Goal: Information Seeking & Learning: Find specific fact

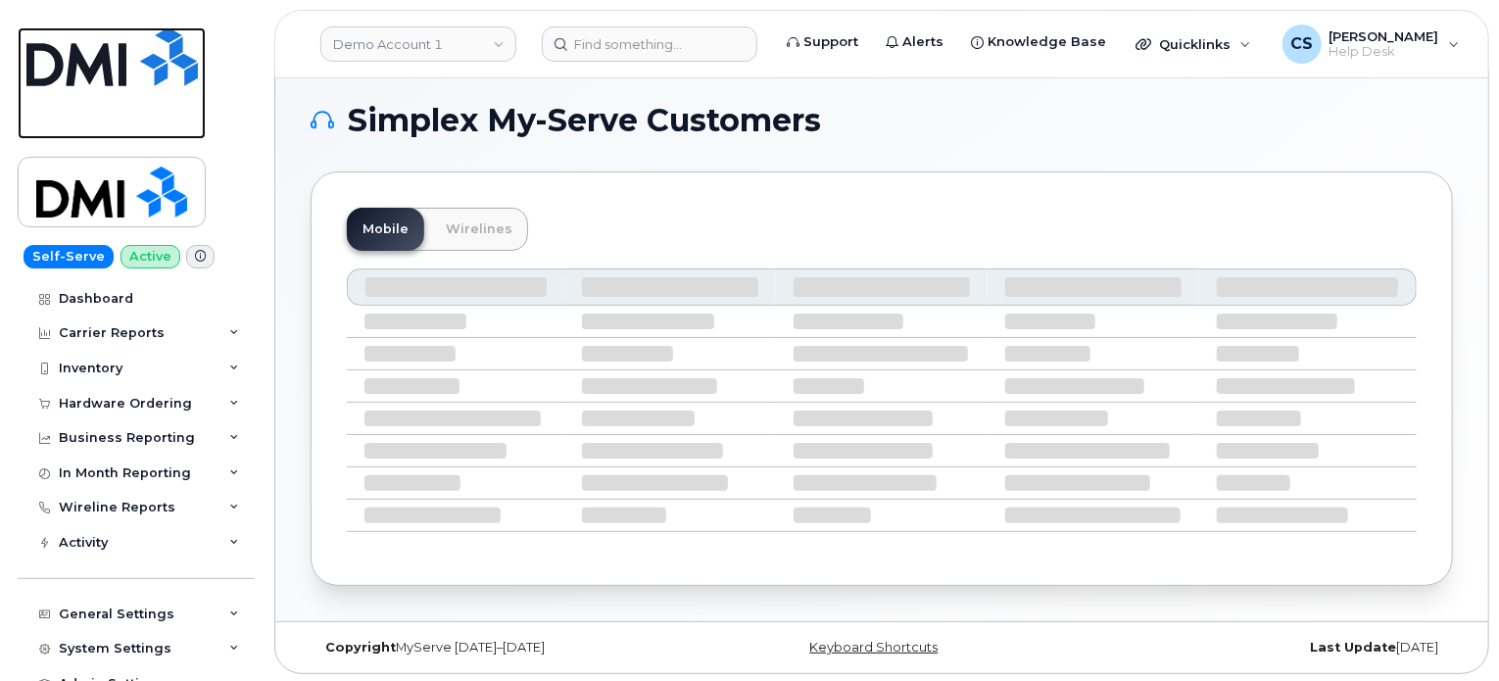
click at [96, 73] on img at bounding box center [111, 56] width 171 height 59
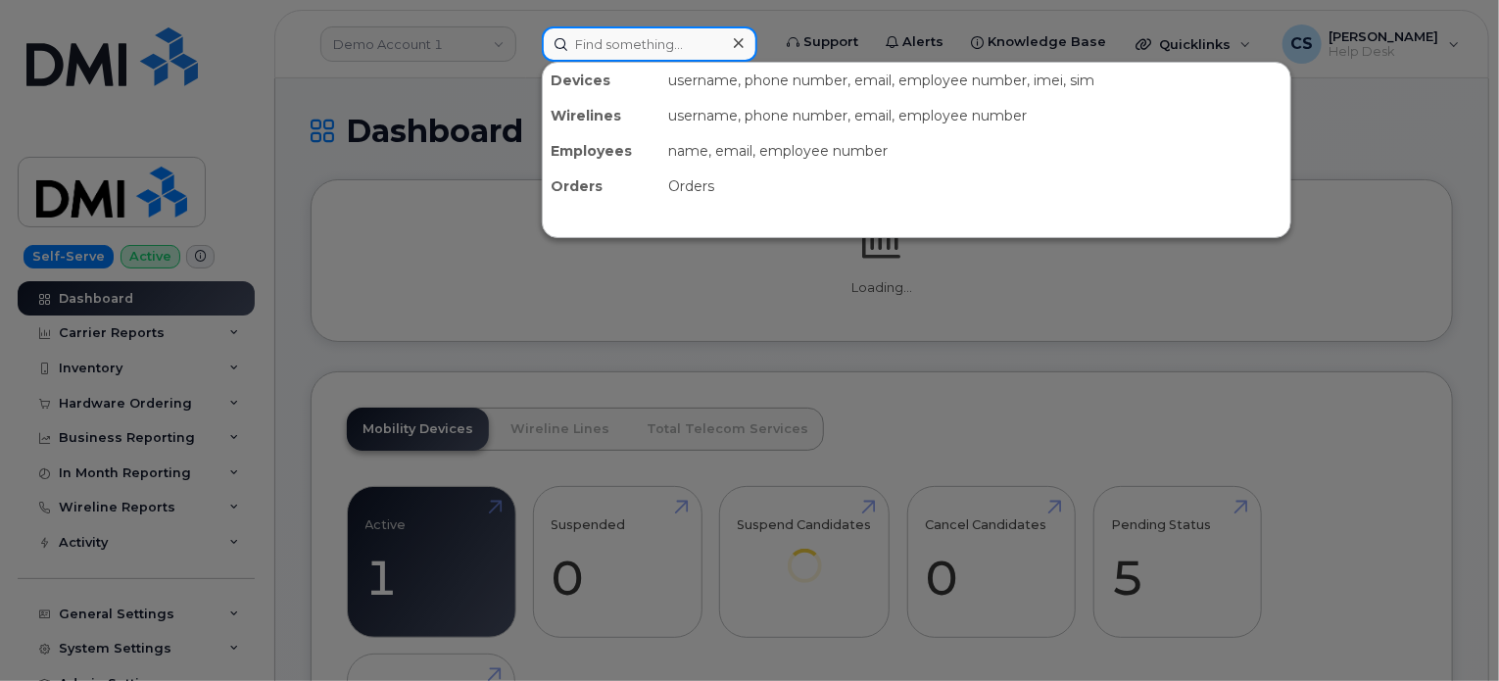
click at [643, 46] on input at bounding box center [649, 43] width 215 height 35
click at [448, 63] on div at bounding box center [749, 340] width 1499 height 681
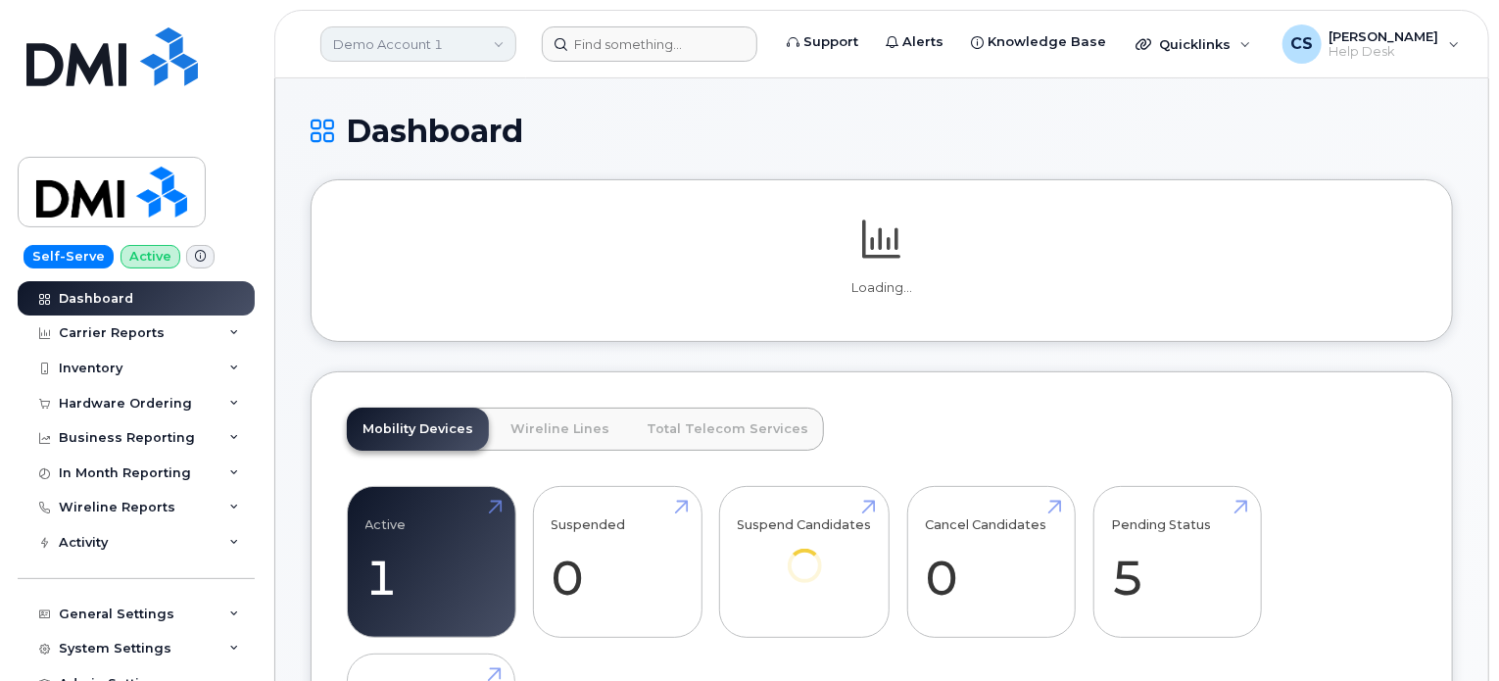
click at [423, 43] on link "Demo Account 1" at bounding box center [418, 43] width 196 height 35
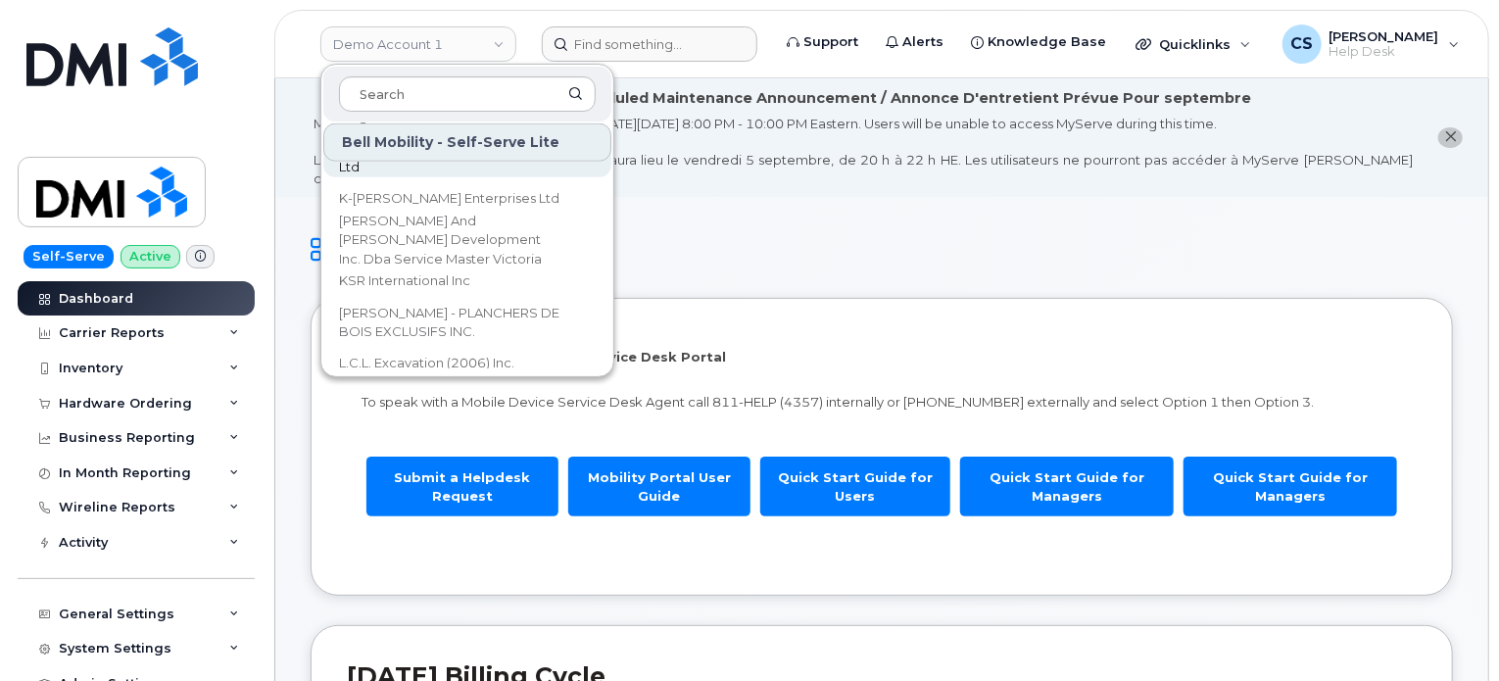
scroll to position [4897, 0]
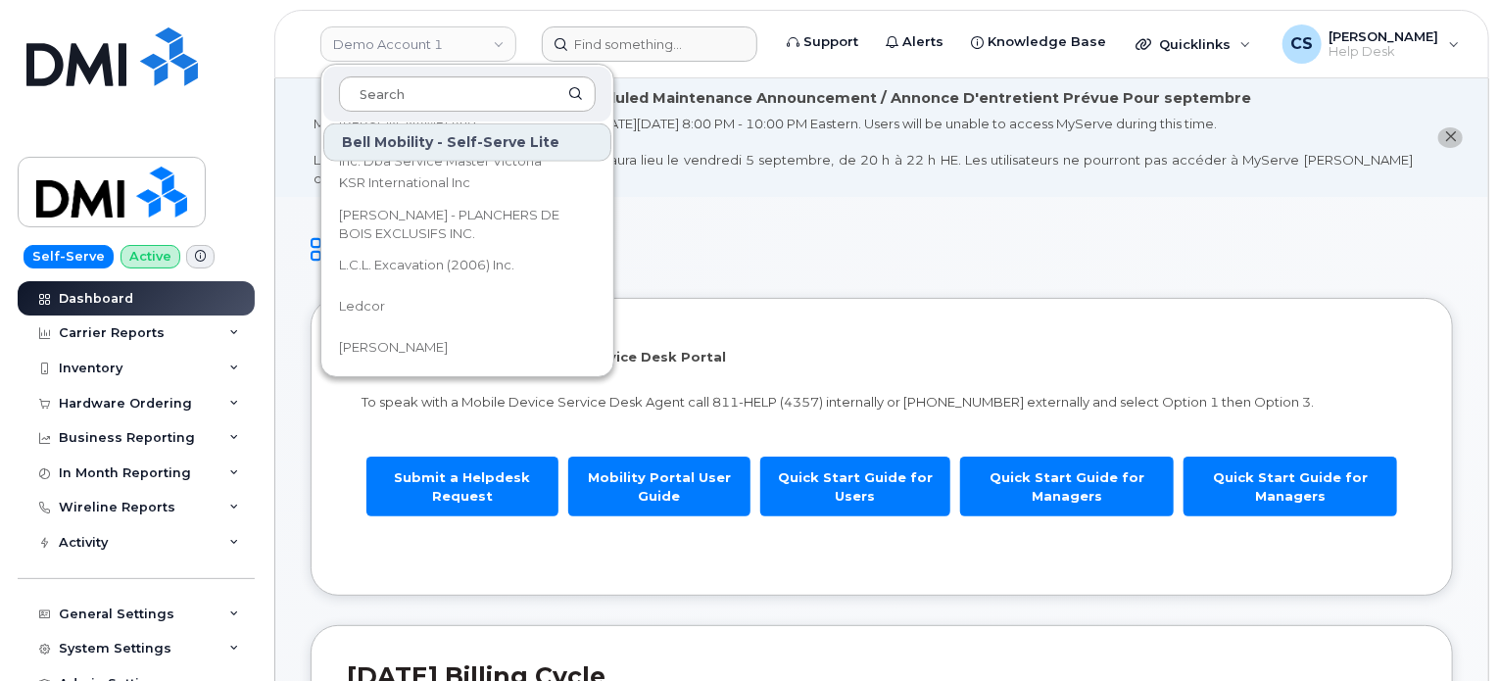
click at [443, 101] on input at bounding box center [467, 93] width 257 height 35
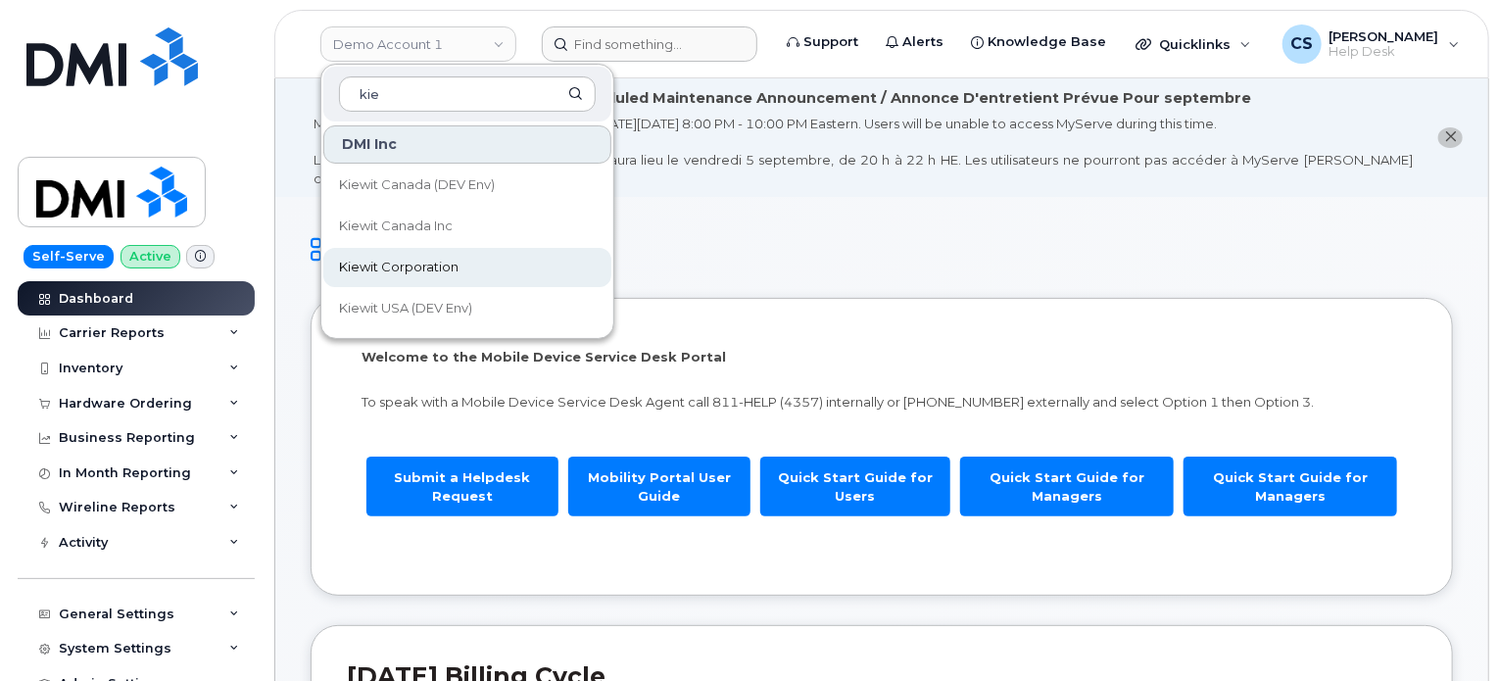
type input "kie"
click at [380, 263] on span "Kiewit Corporation" at bounding box center [398, 268] width 119 height 20
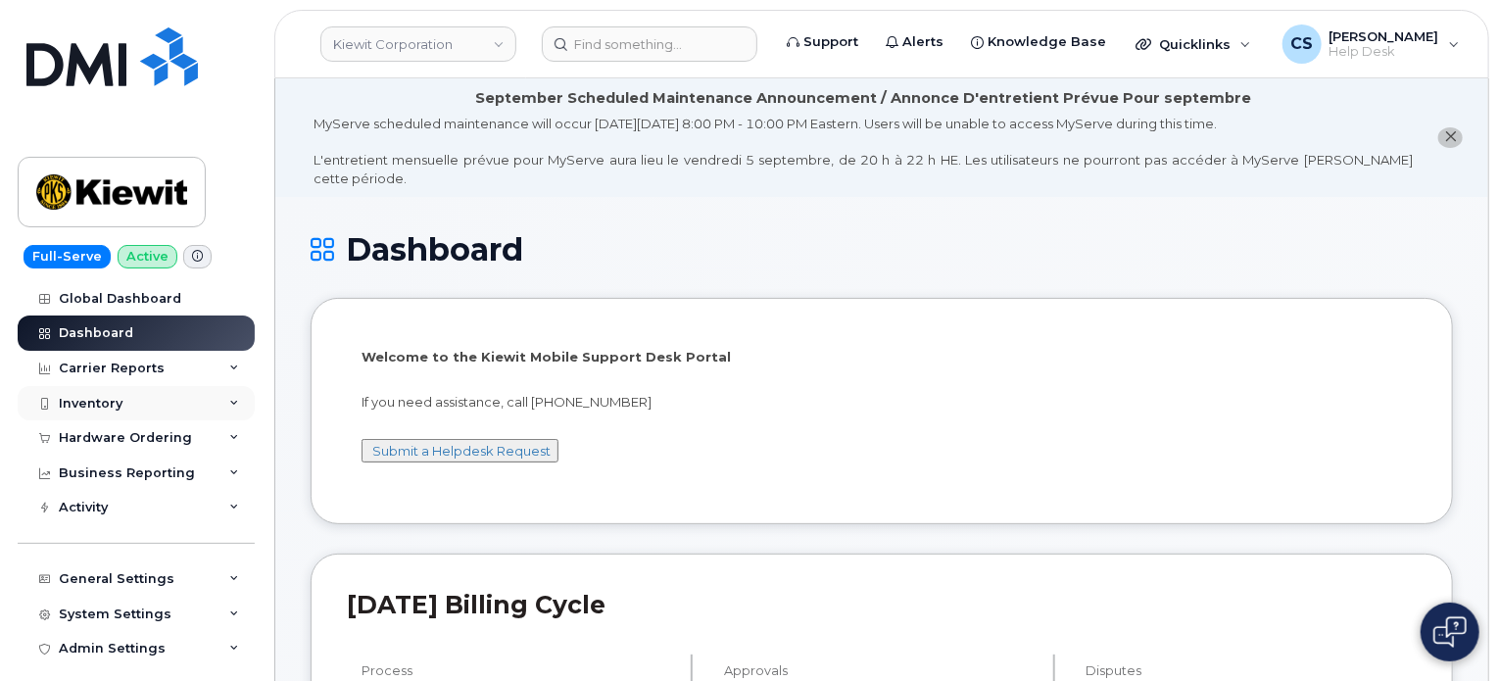
click at [223, 401] on div "Inventory" at bounding box center [136, 403] width 237 height 35
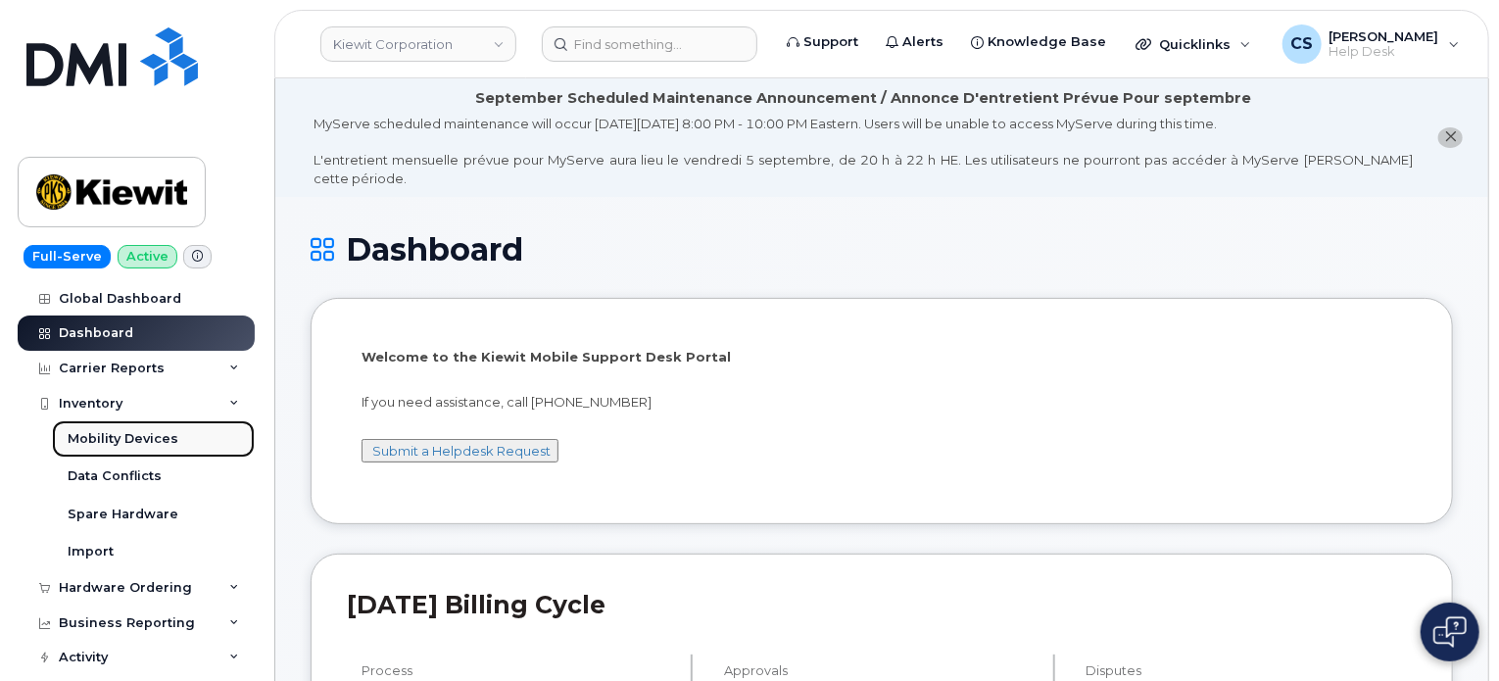
click at [137, 440] on div "Mobility Devices" at bounding box center [123, 439] width 111 height 18
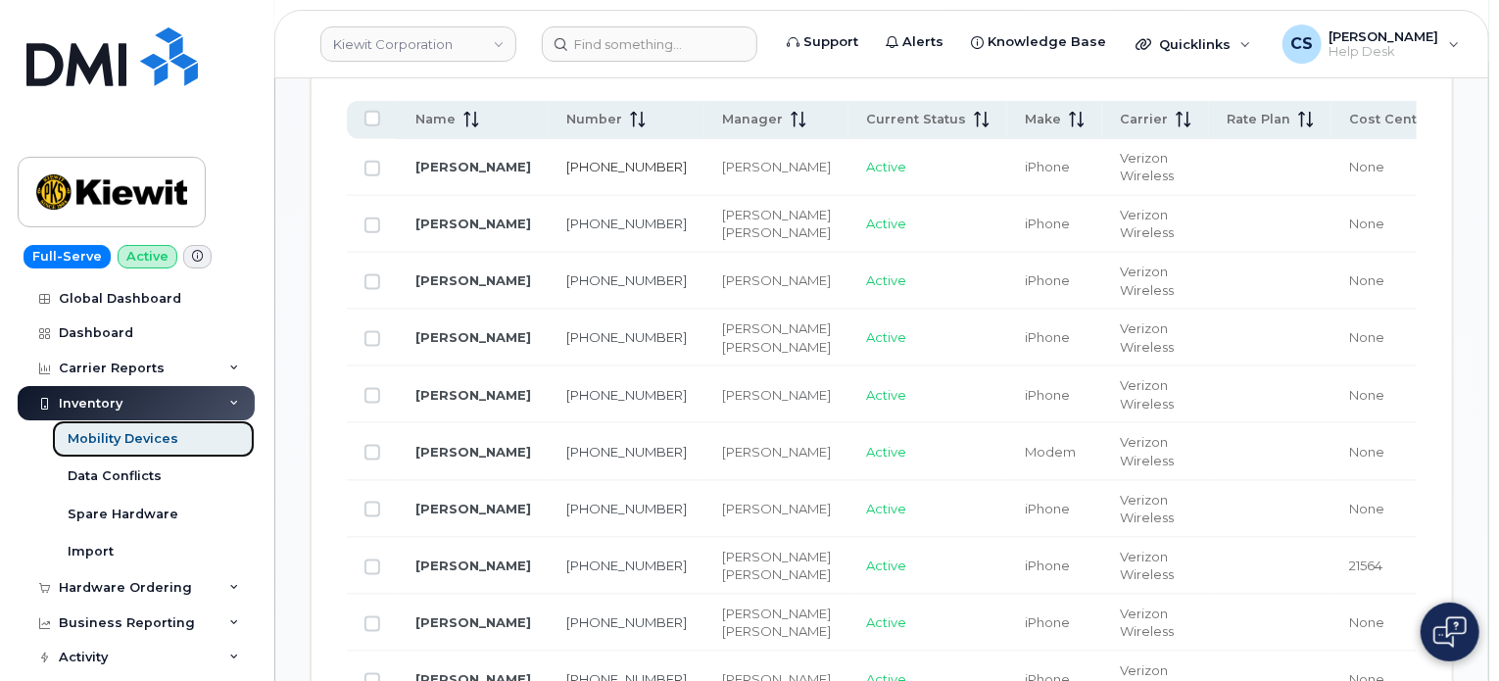
scroll to position [1273, 0]
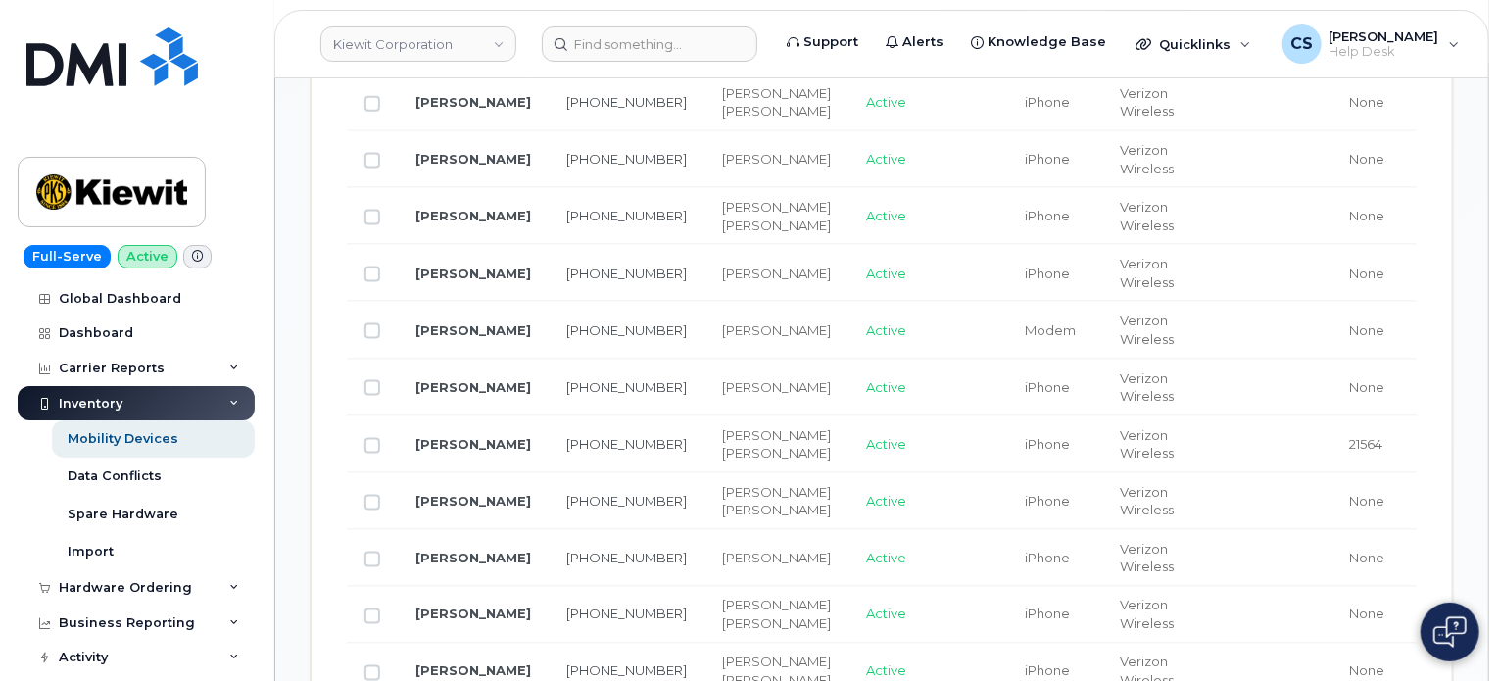
click at [1120, 290] on span "Verizon Wireless" at bounding box center [1147, 273] width 54 height 34
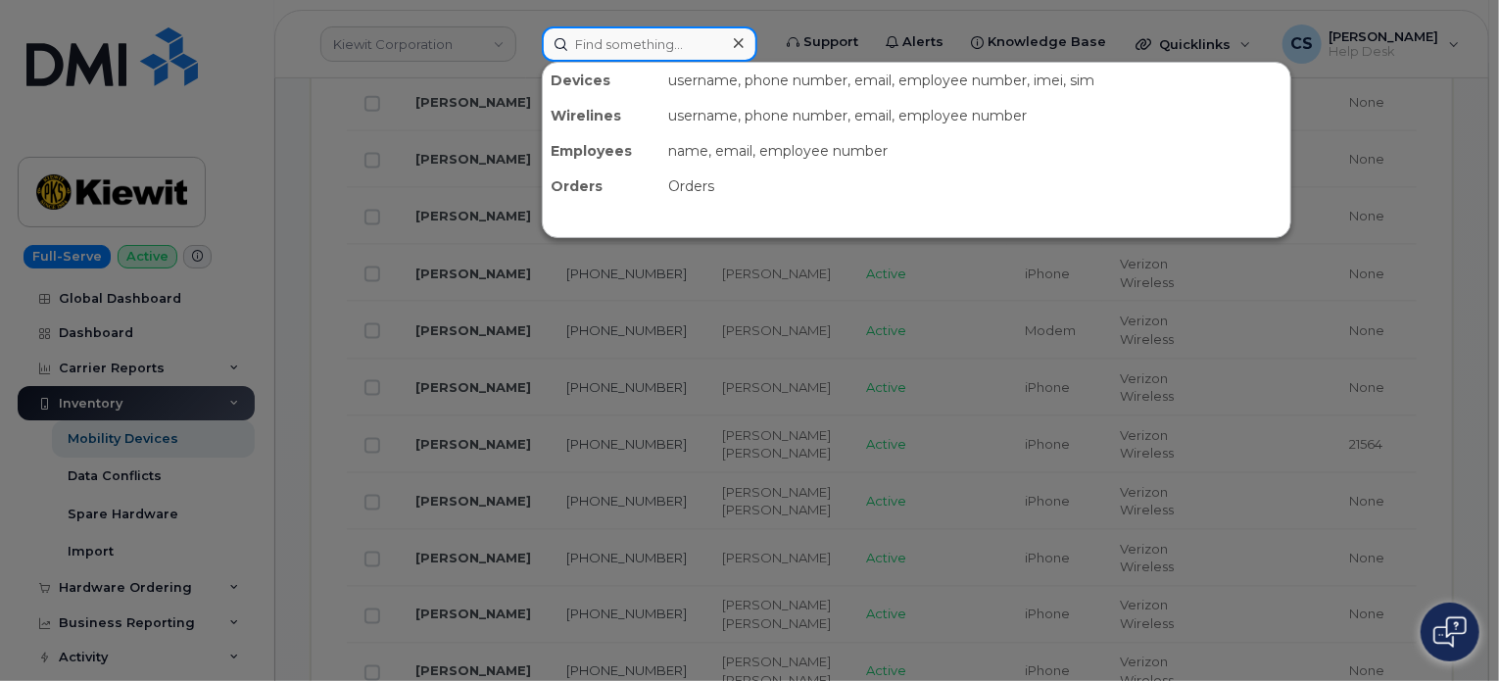
click at [668, 57] on input at bounding box center [649, 43] width 215 height 35
click at [623, 50] on input at bounding box center [649, 43] width 215 height 35
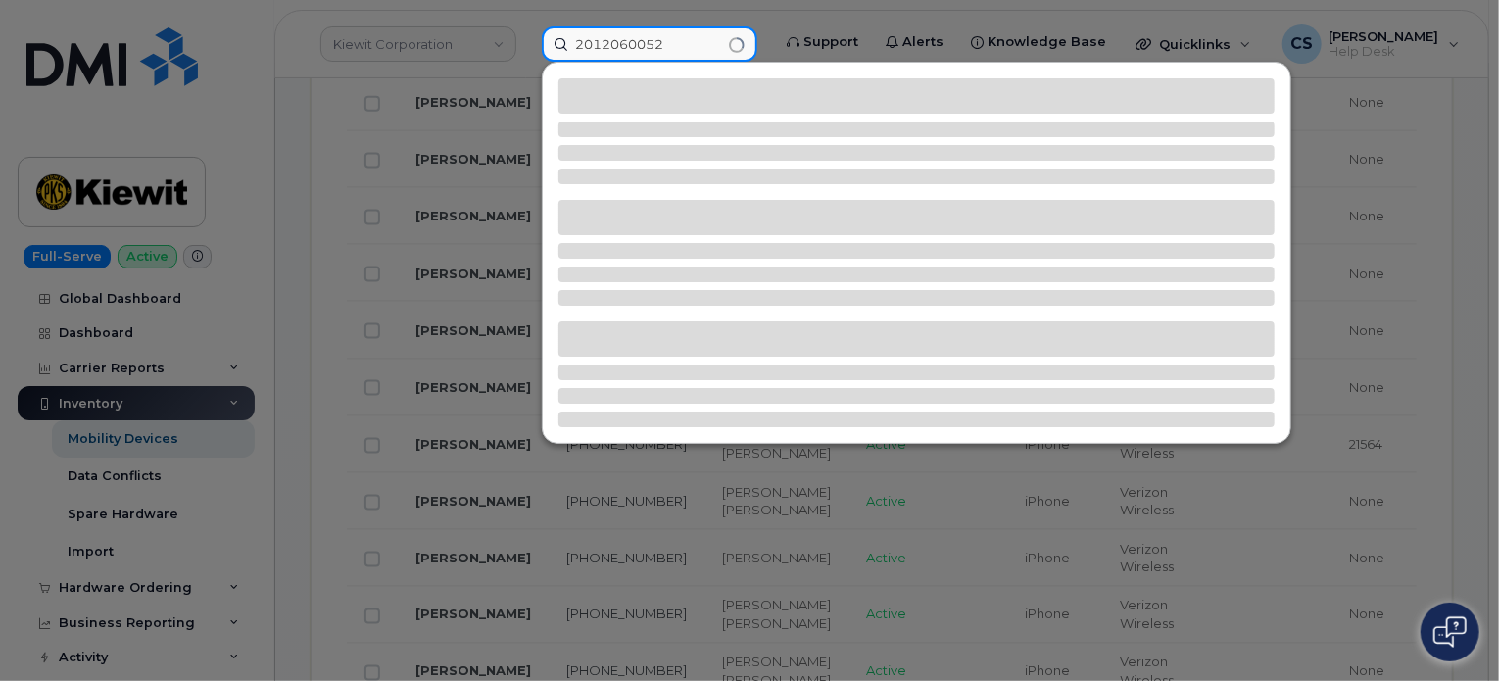
type input "2012060052"
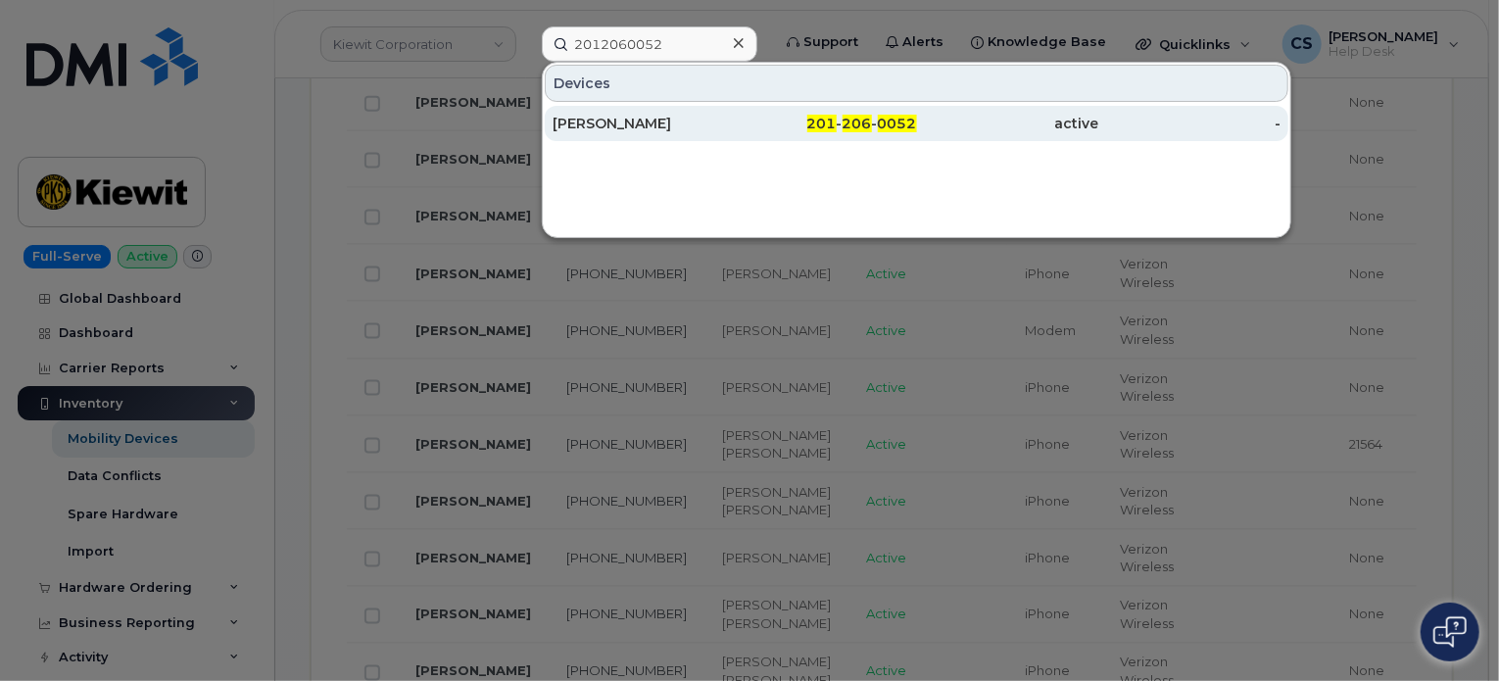
click at [594, 121] on div "SHANNON MURRAY" at bounding box center [643, 124] width 182 height 20
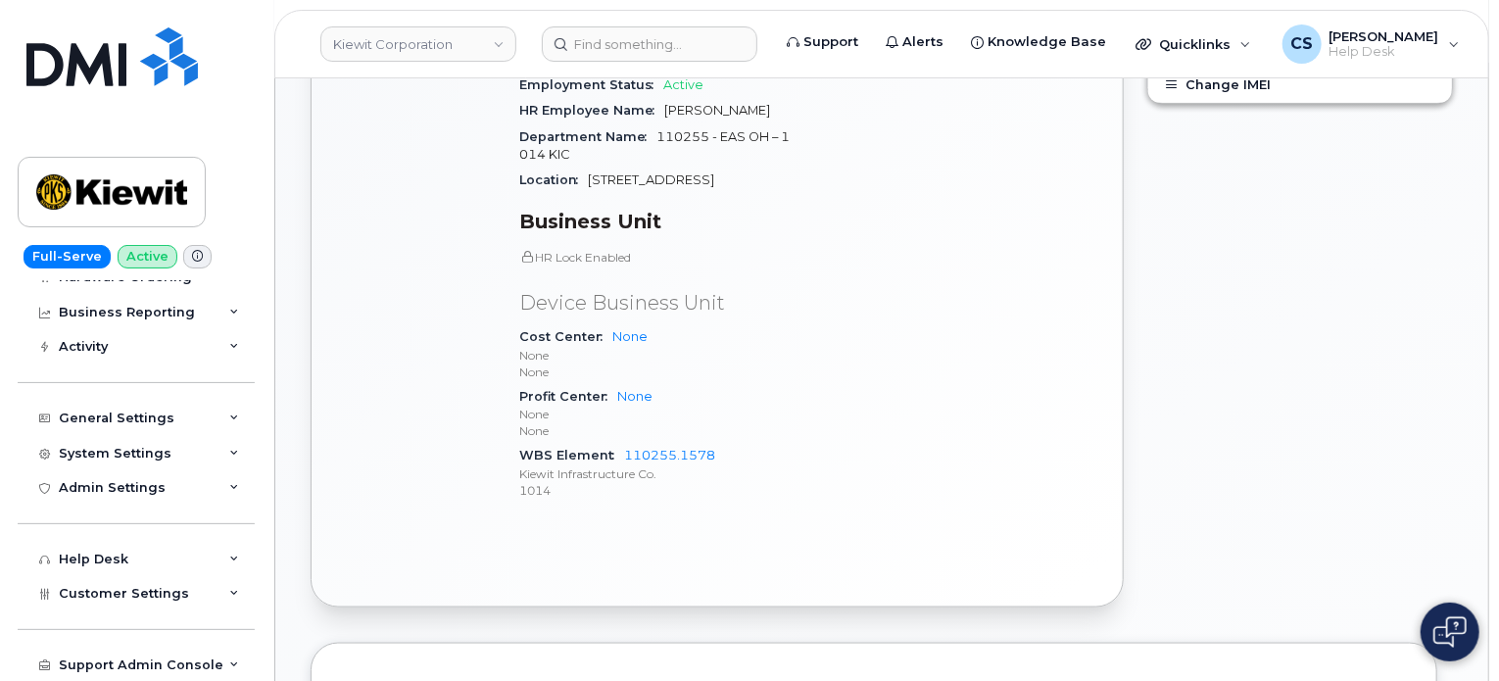
scroll to position [1077, 0]
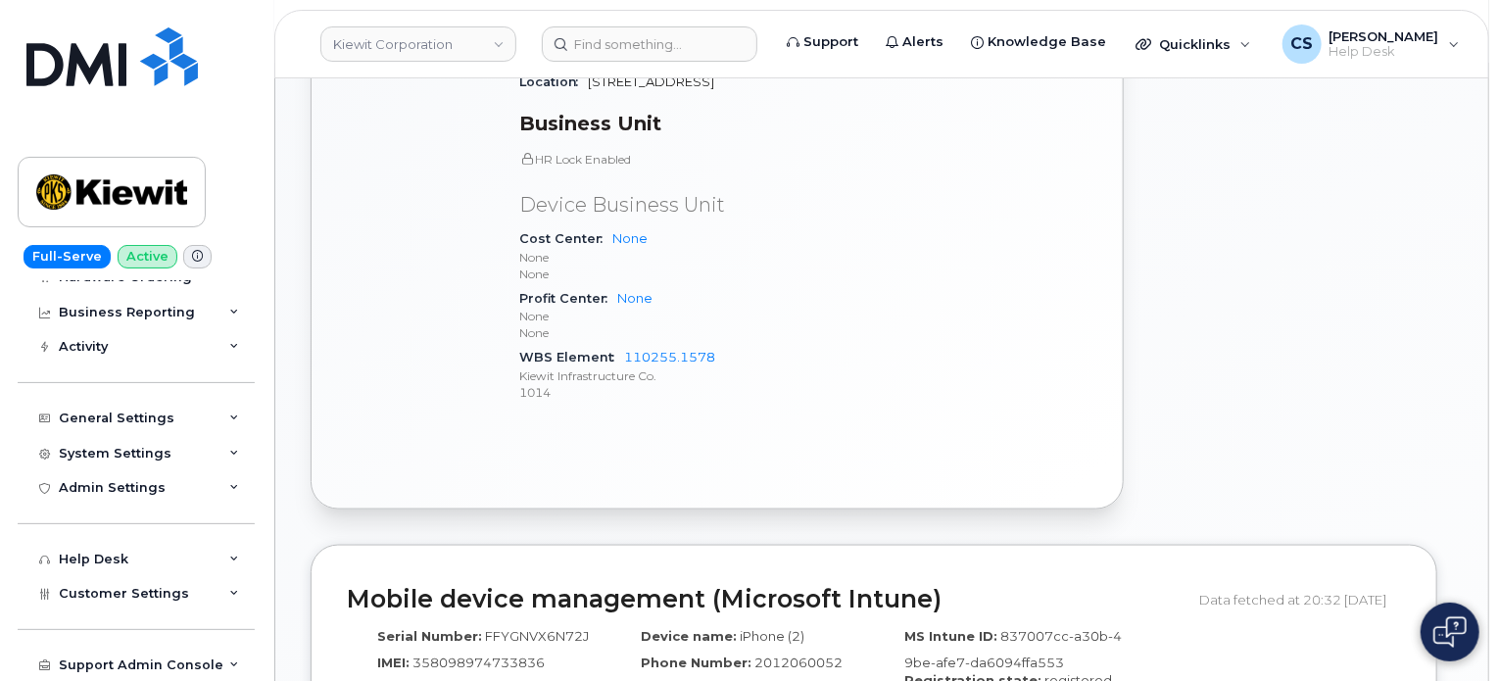
drag, startPoint x: 796, startPoint y: 414, endPoint x: 710, endPoint y: 414, distance: 86.2
click at [710, 414] on div "Active Send Message 173.06 MB  used 0.00 Bytes  included this month Device Deta…" at bounding box center [716, 45] width 811 height 925
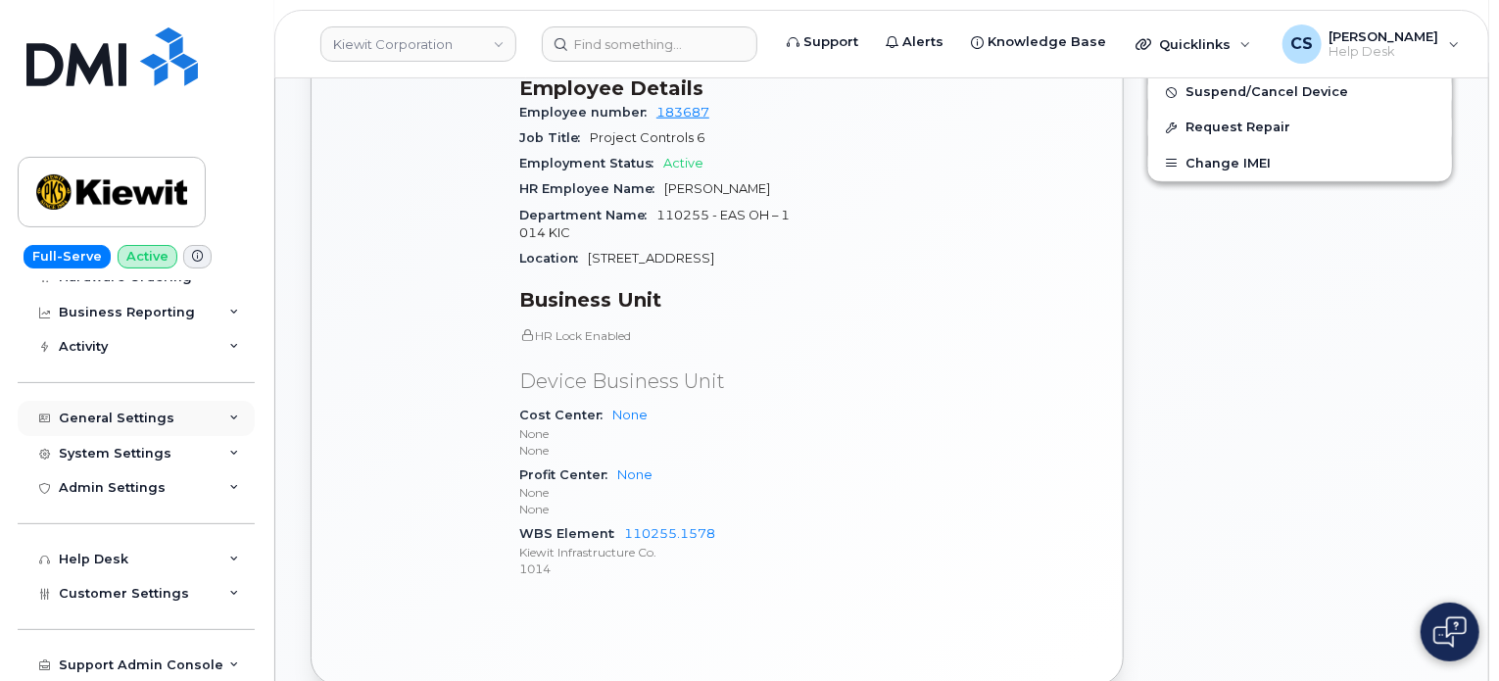
scroll to position [889, 0]
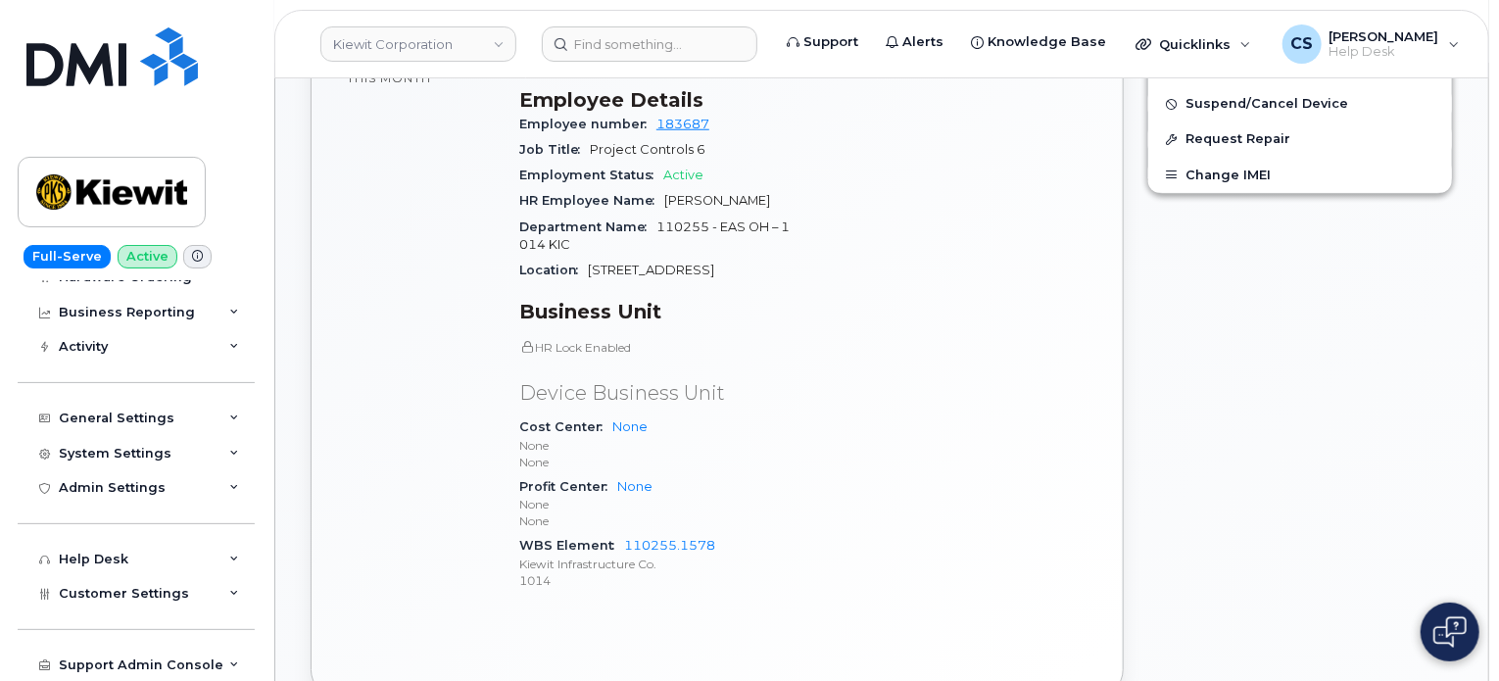
click at [231, 162] on div "Full-Serve Active Global Dashboard Dashboard Carrier Reports Monthly Billing Da…" at bounding box center [132, 340] width 265 height 681
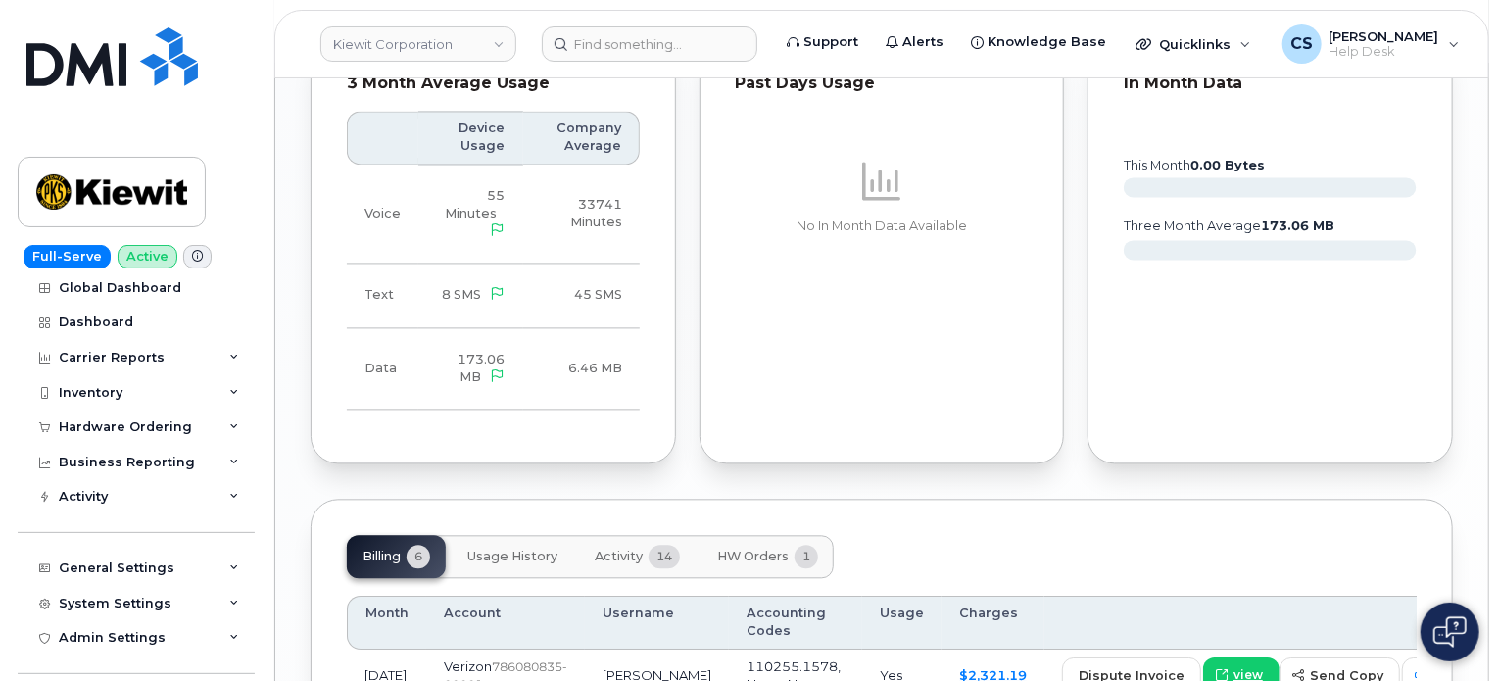
scroll to position [0, 0]
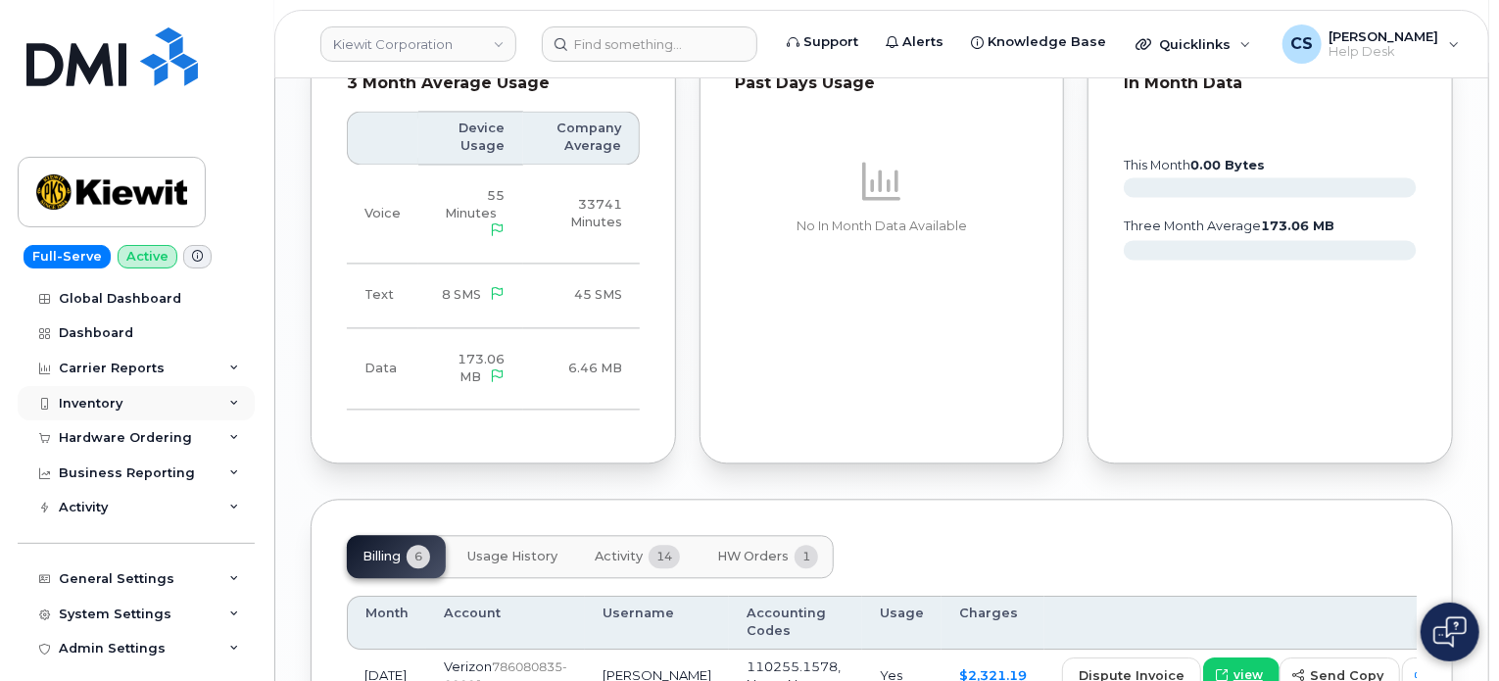
click at [229, 402] on icon at bounding box center [234, 404] width 10 height 10
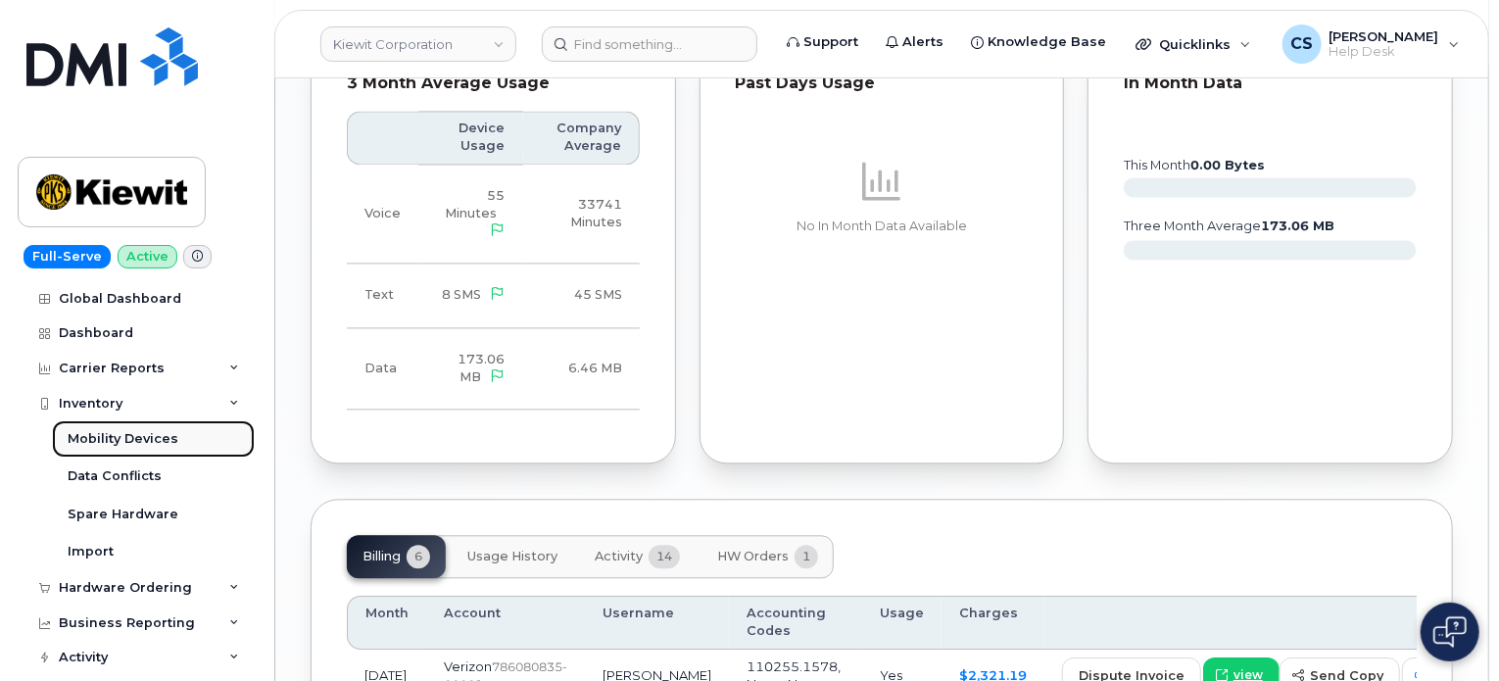
click at [145, 441] on div "Mobility Devices" at bounding box center [123, 439] width 111 height 18
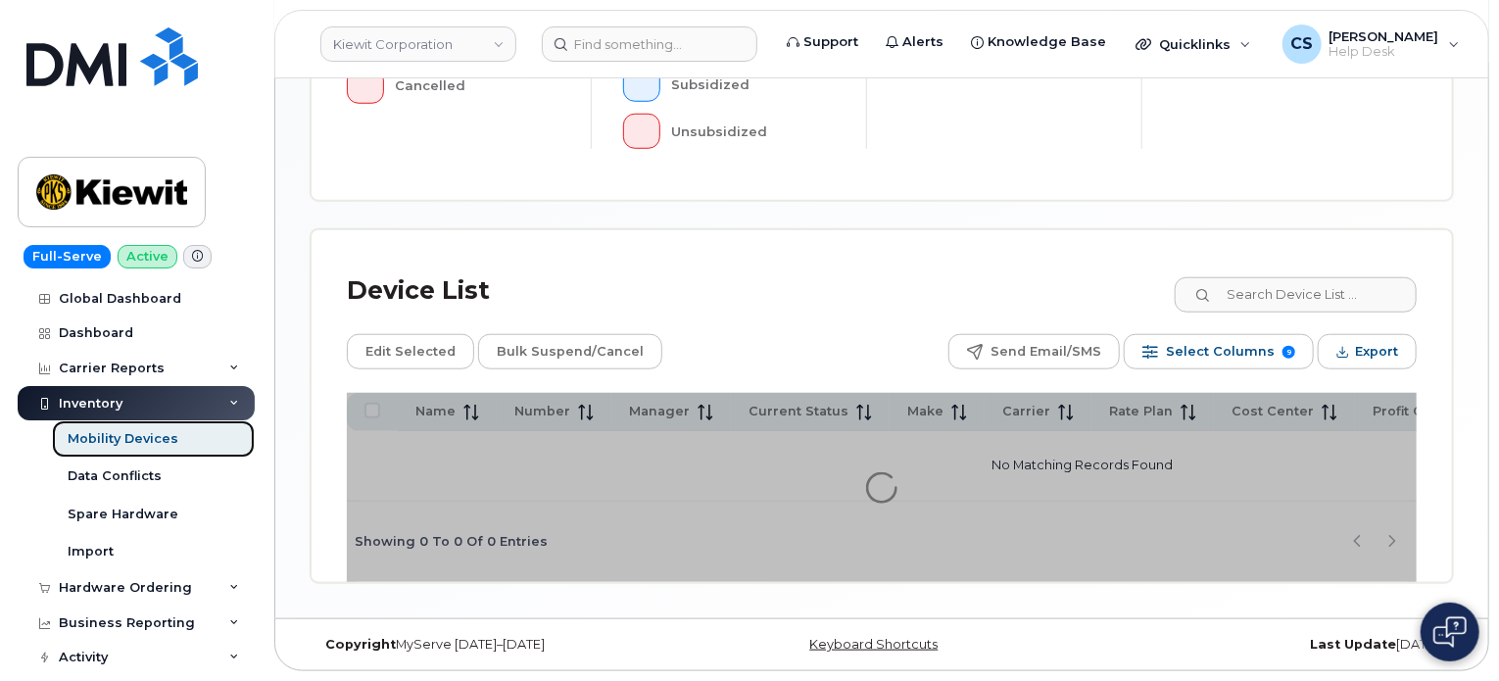
scroll to position [780, 0]
click at [131, 443] on div "Mobility Devices" at bounding box center [123, 439] width 111 height 18
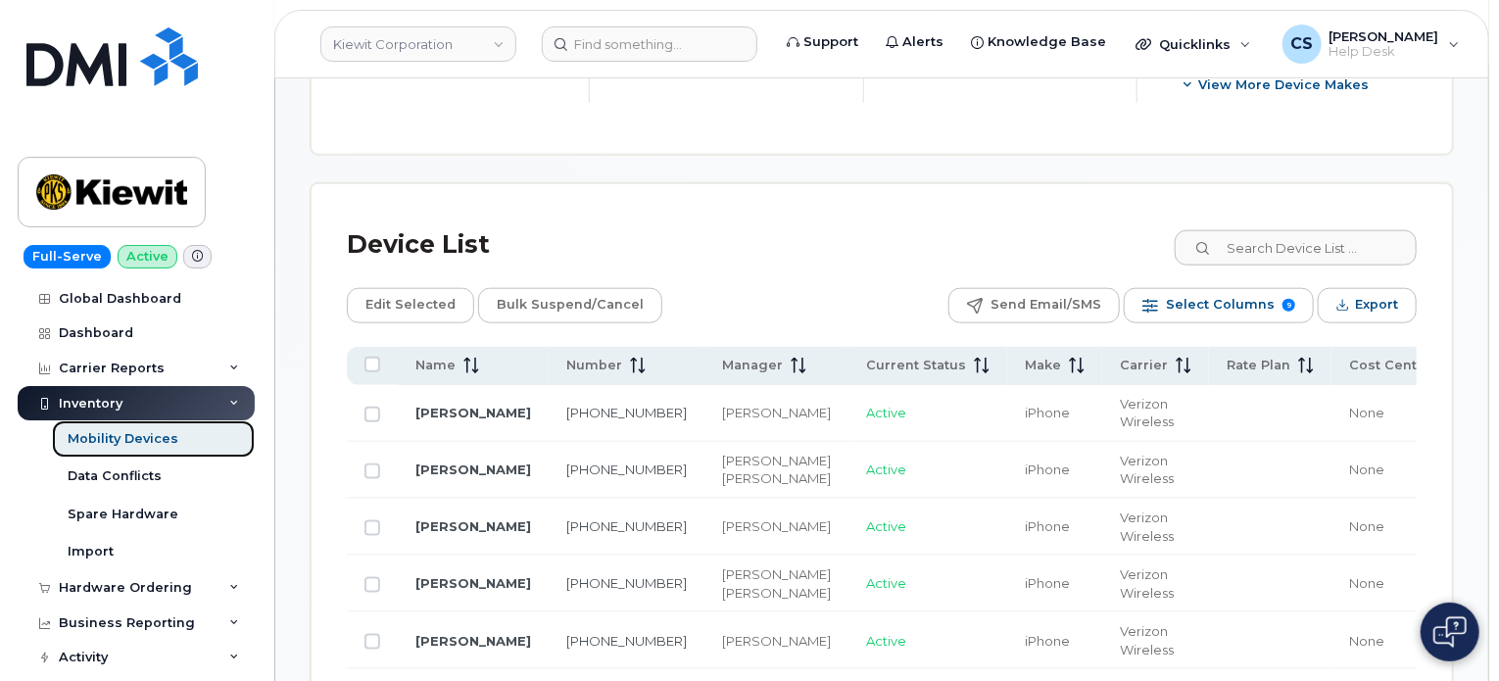
scroll to position [942, 0]
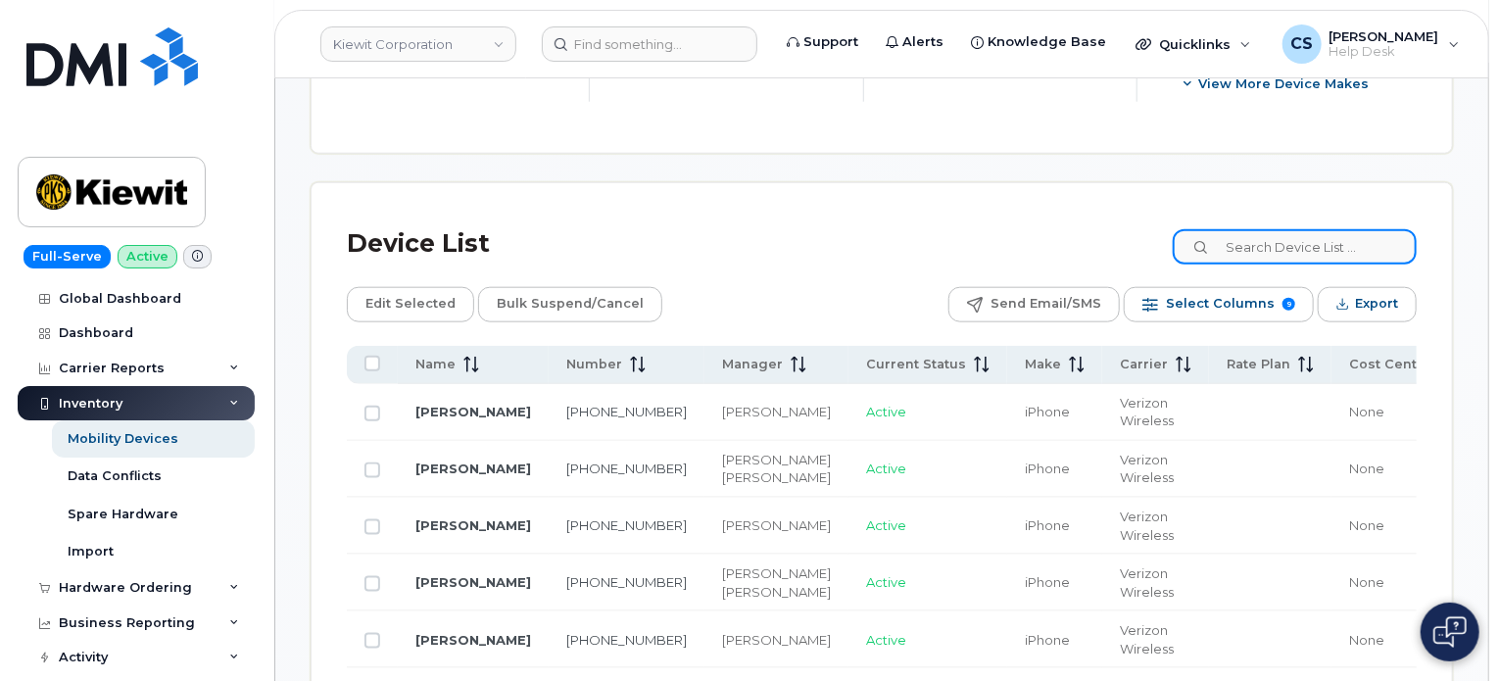
click at [1292, 240] on input at bounding box center [1294, 246] width 244 height 35
type input "att"
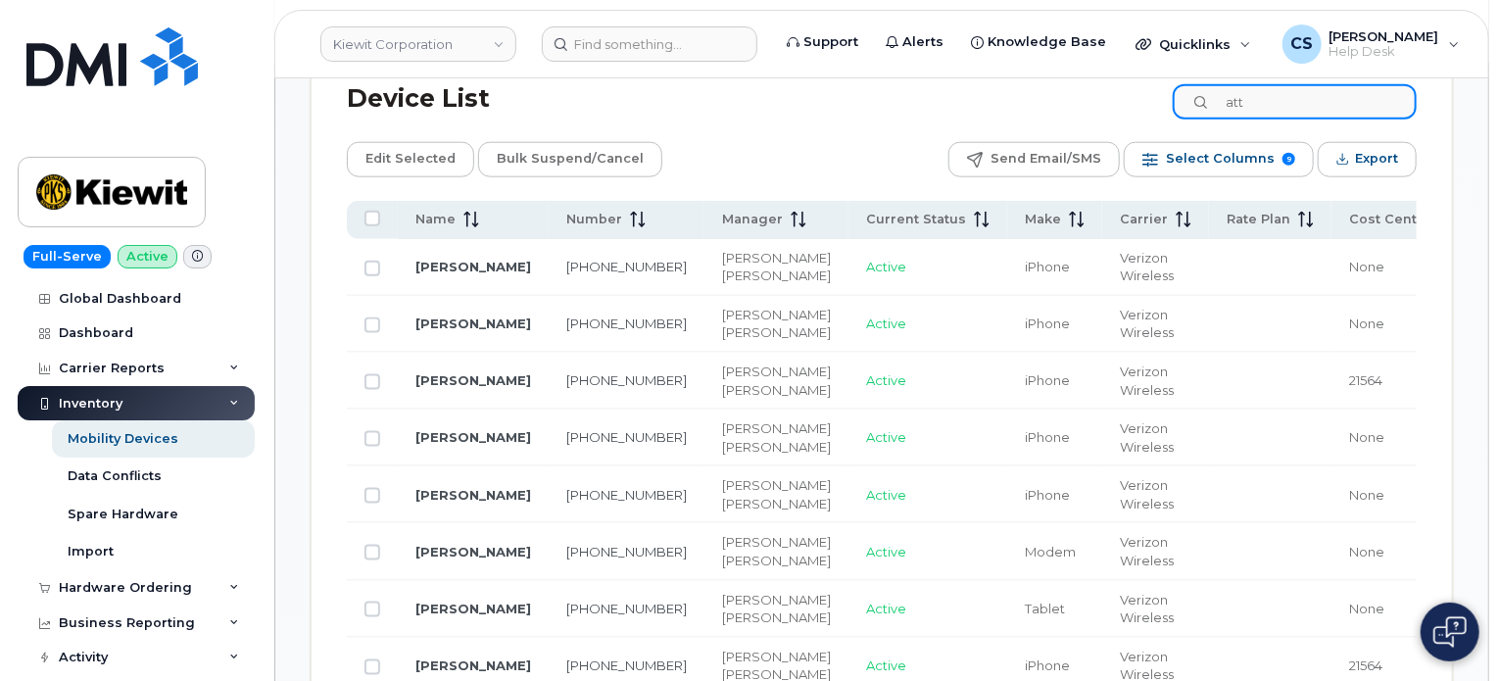
scroll to position [1120, 0]
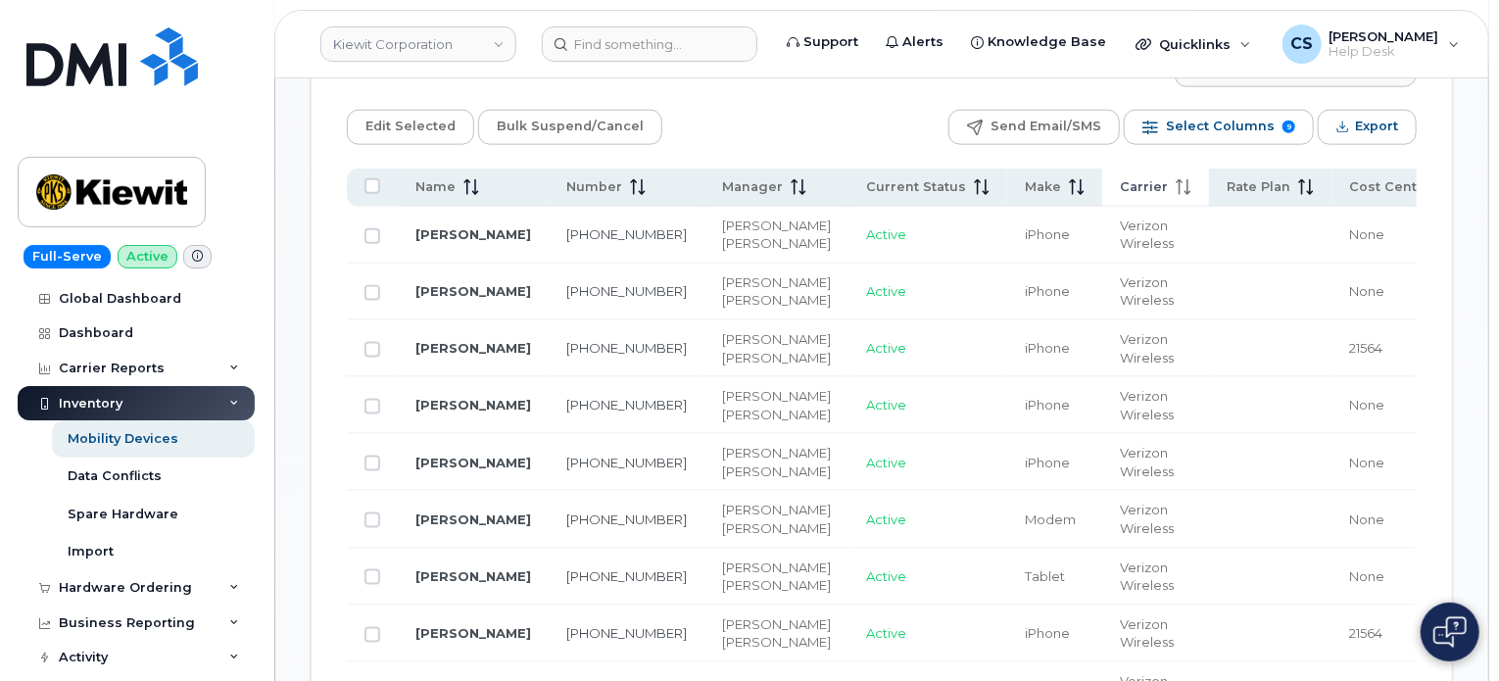
click at [1120, 185] on span "Carrier" at bounding box center [1144, 187] width 48 height 18
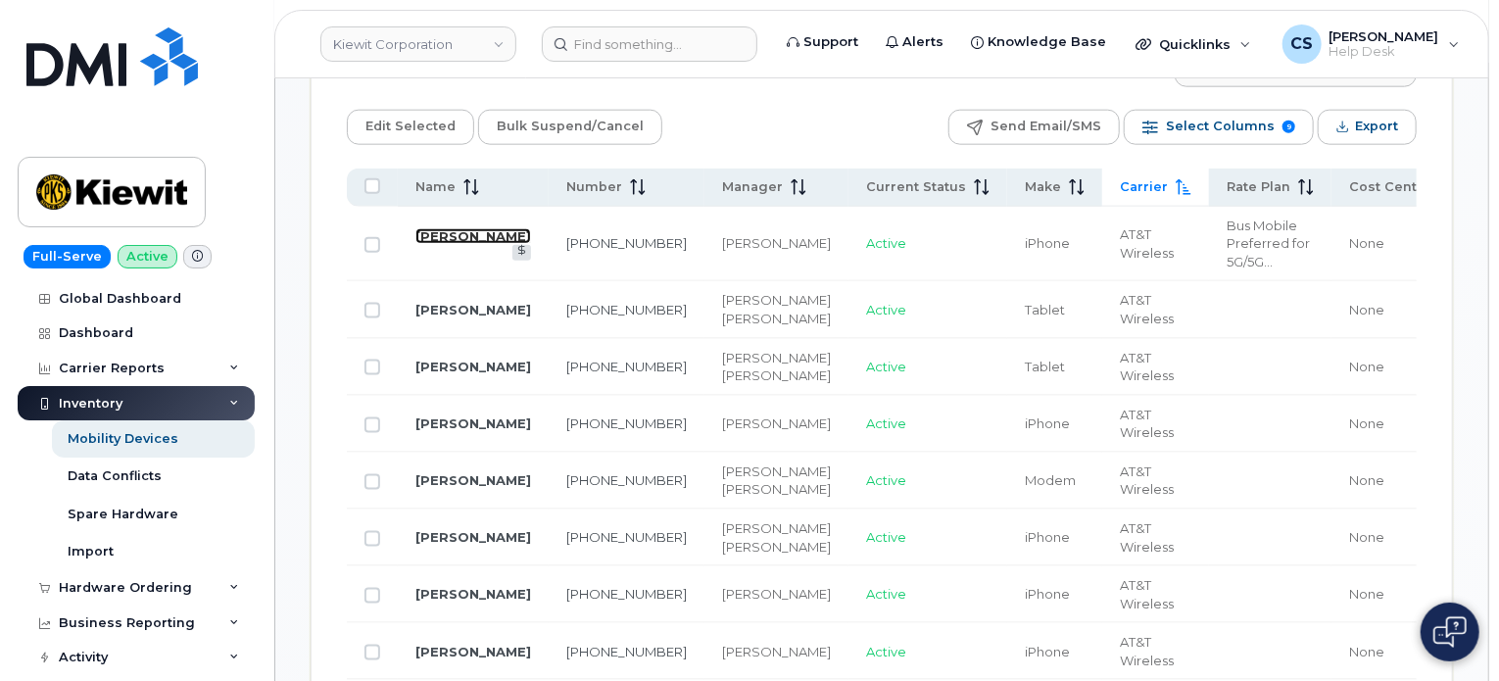
click at [440, 235] on link "EMMANUEL SOTO ROJAS" at bounding box center [473, 236] width 116 height 16
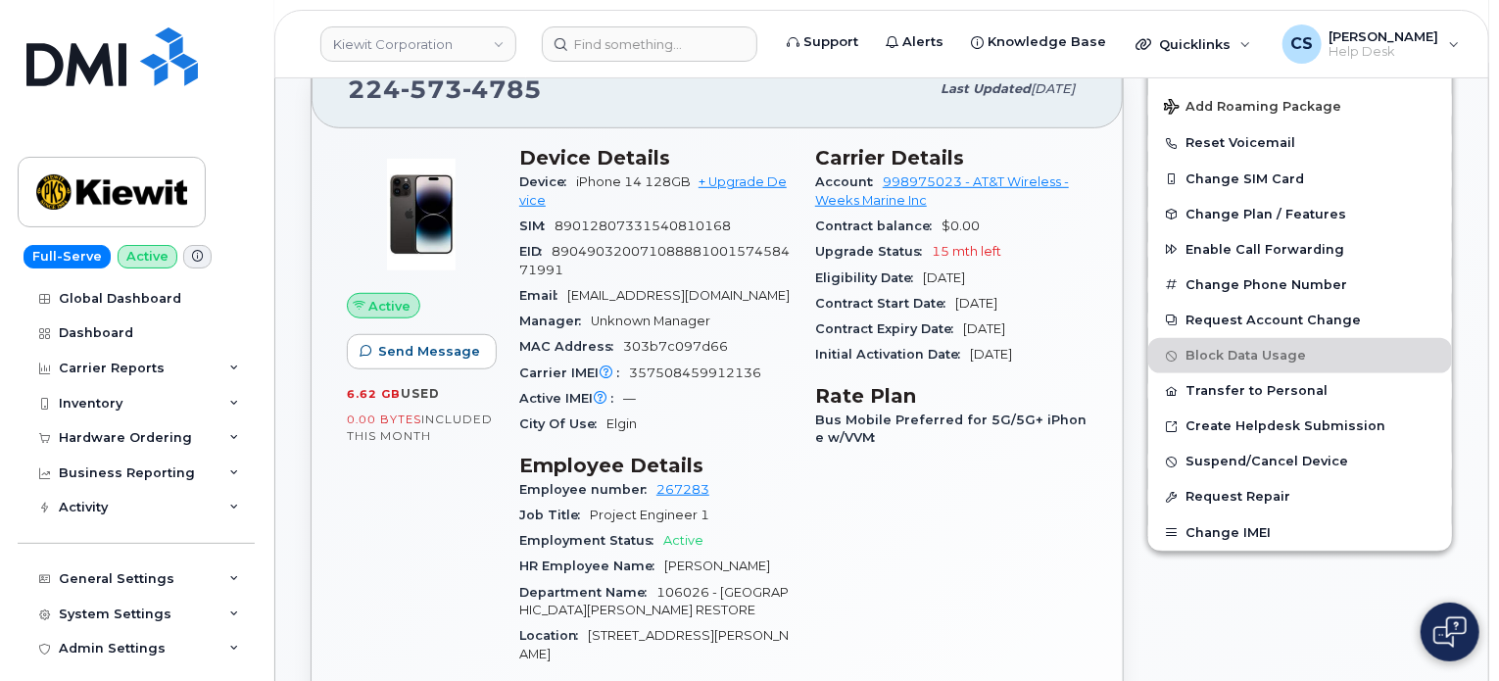
scroll to position [414, 0]
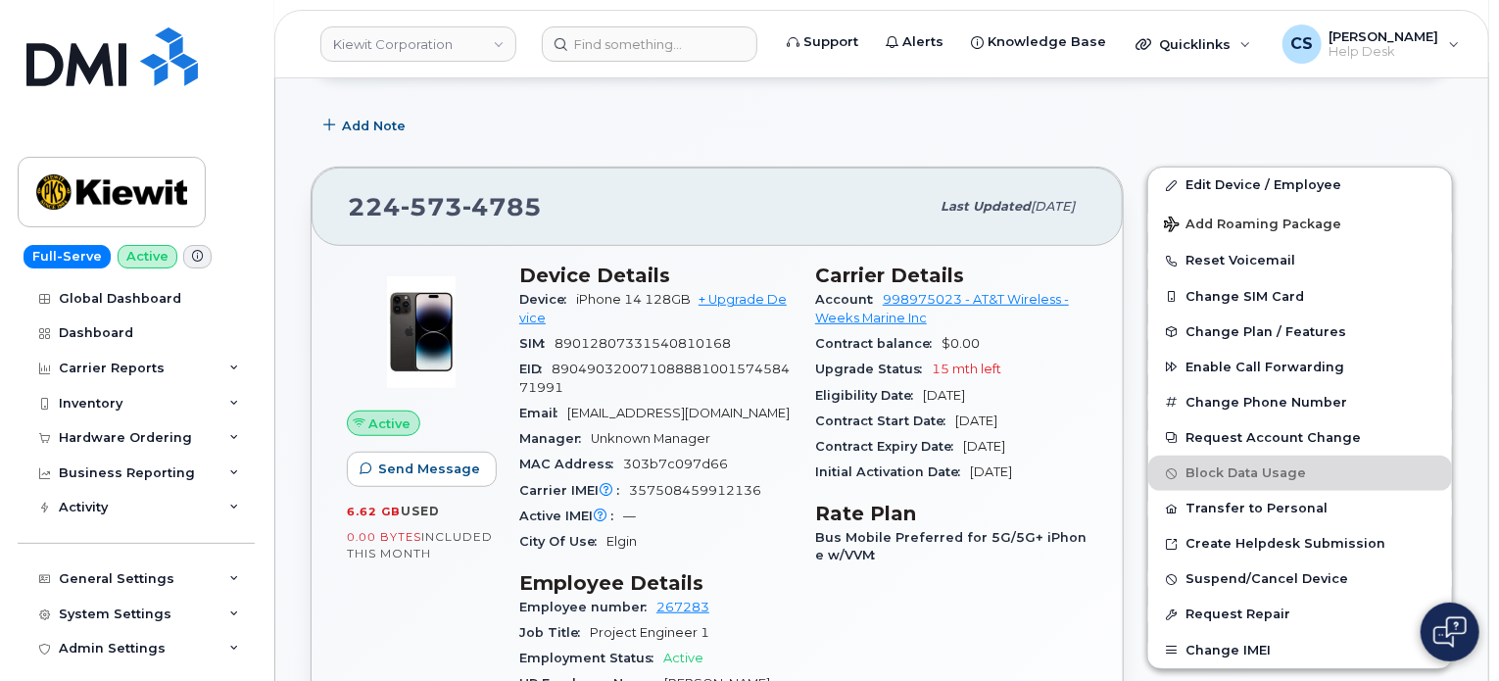
drag, startPoint x: 923, startPoint y: 279, endPoint x: 795, endPoint y: 576, distance: 322.9
click at [795, 576] on div "Device Details Device iPhone 14 128GB + Upgrade Device SIM 89012807331540810168…" at bounding box center [655, 686] width 296 height 869
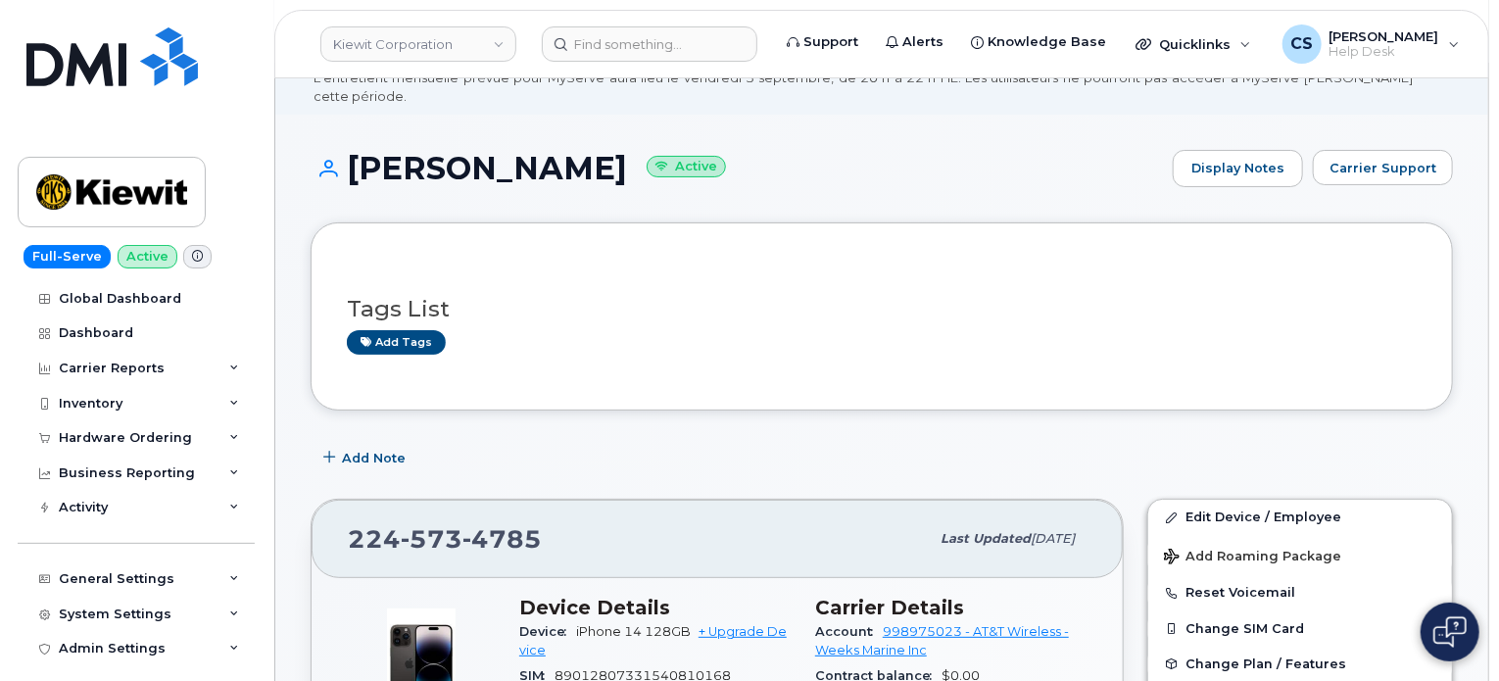
scroll to position [0, 0]
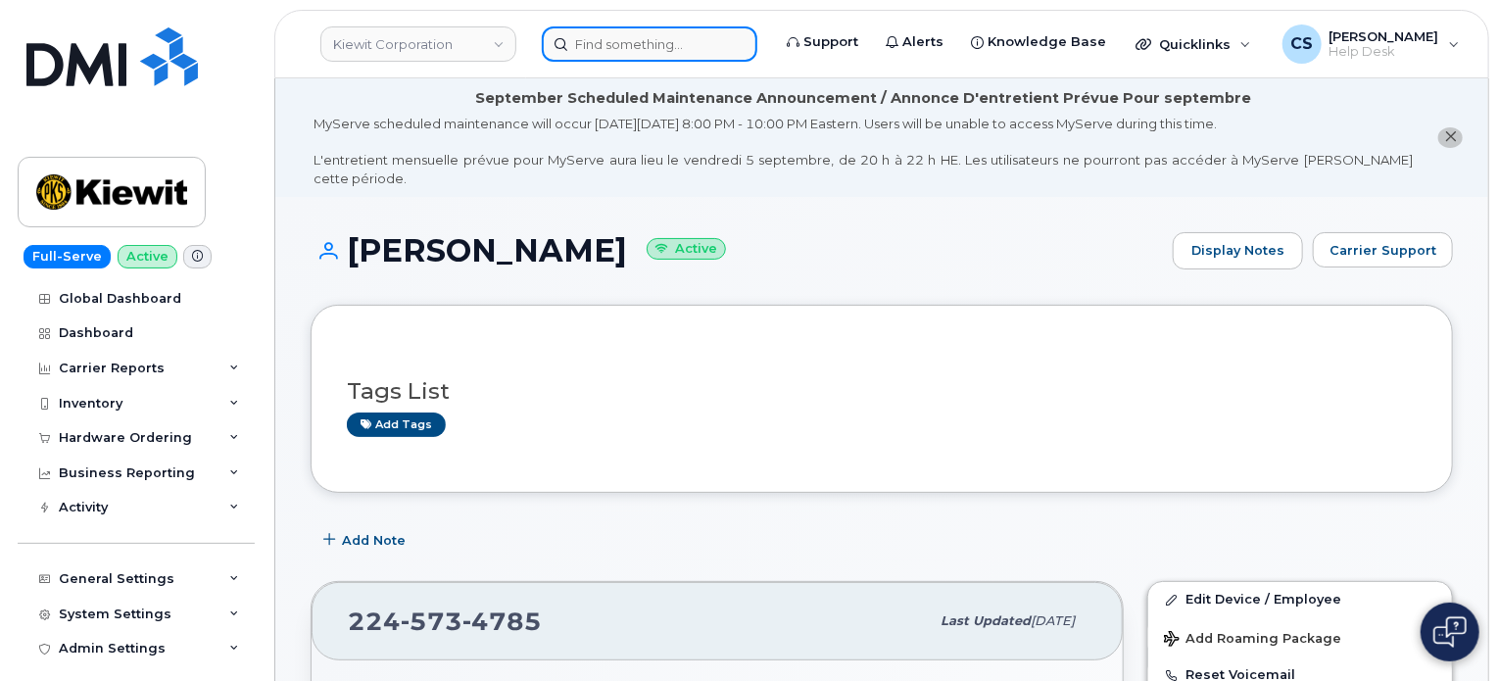
click at [644, 44] on input at bounding box center [649, 43] width 215 height 35
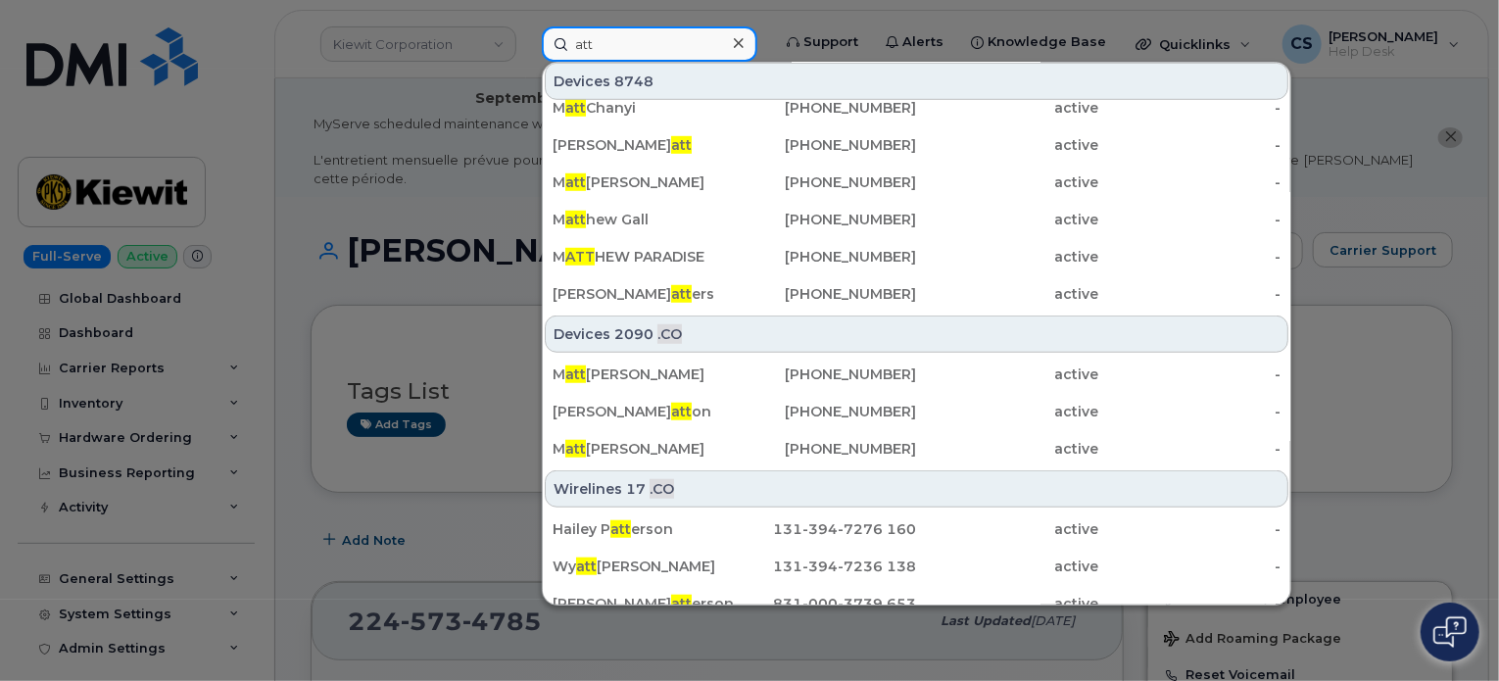
scroll to position [634, 0]
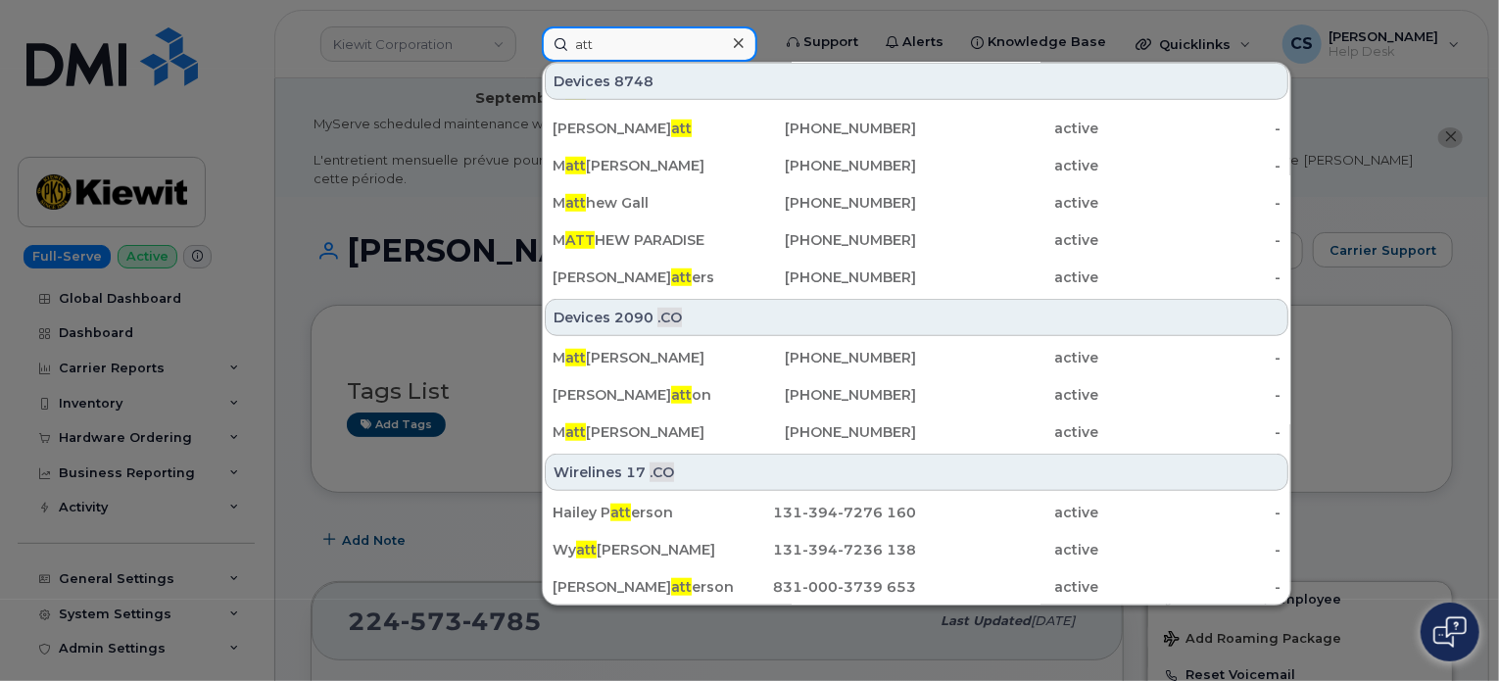
click at [621, 32] on input "att" at bounding box center [649, 43] width 215 height 35
type input "a"
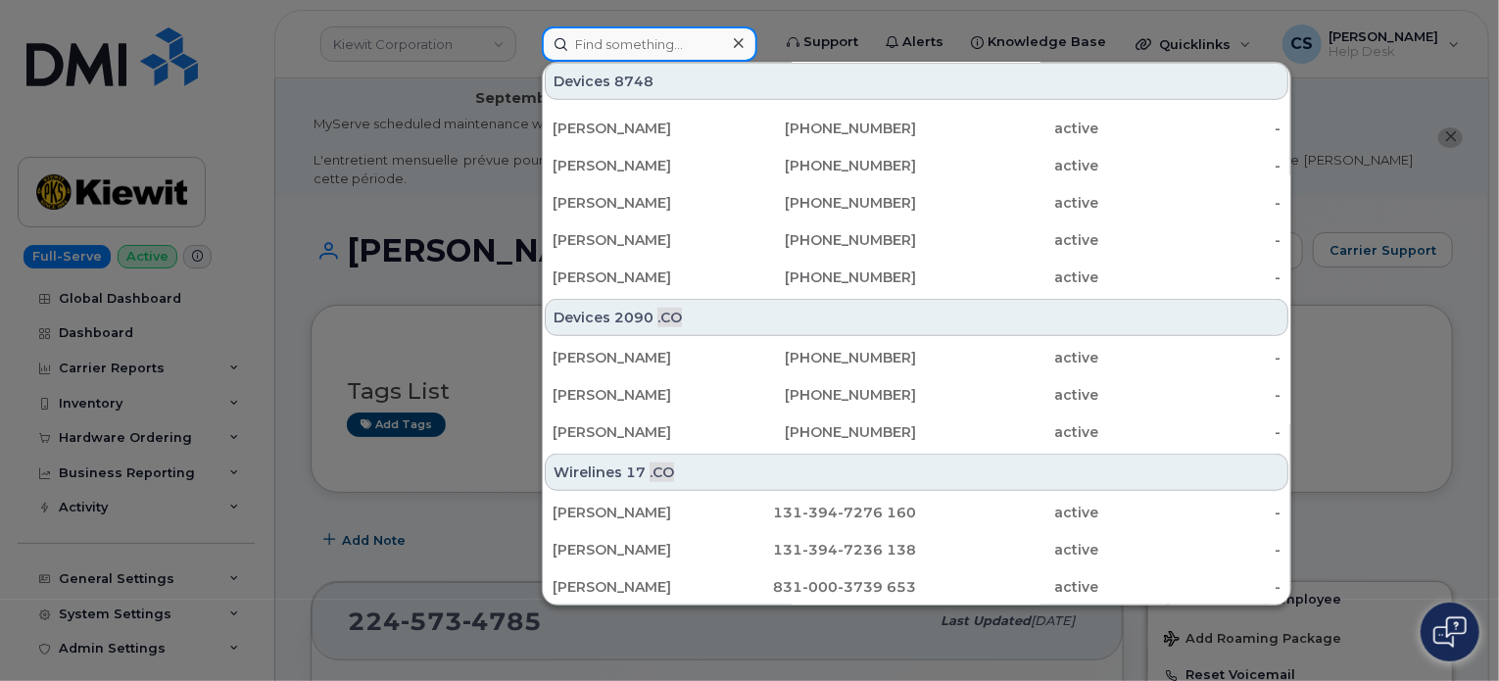
scroll to position [0, 0]
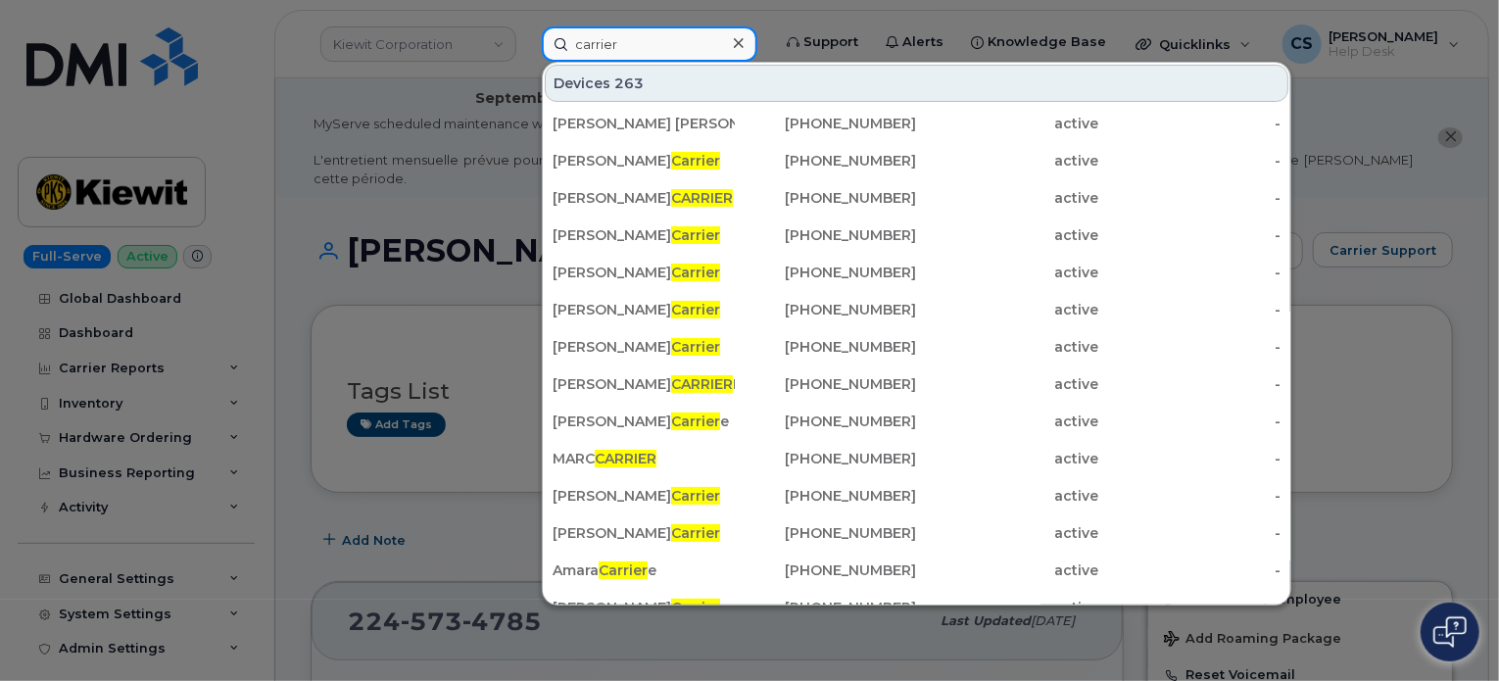
type input "carrier"
click at [124, 67] on div at bounding box center [749, 340] width 1499 height 681
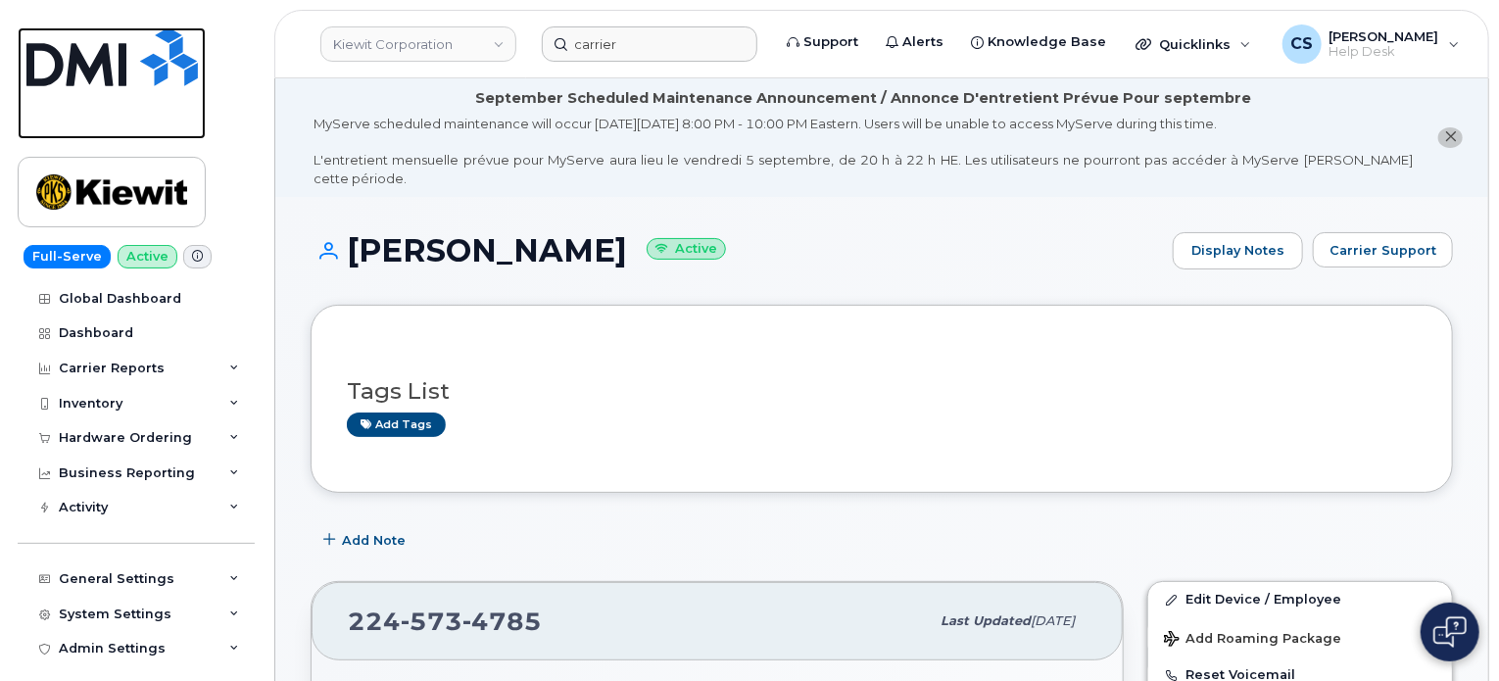
click at [102, 66] on img at bounding box center [111, 56] width 171 height 59
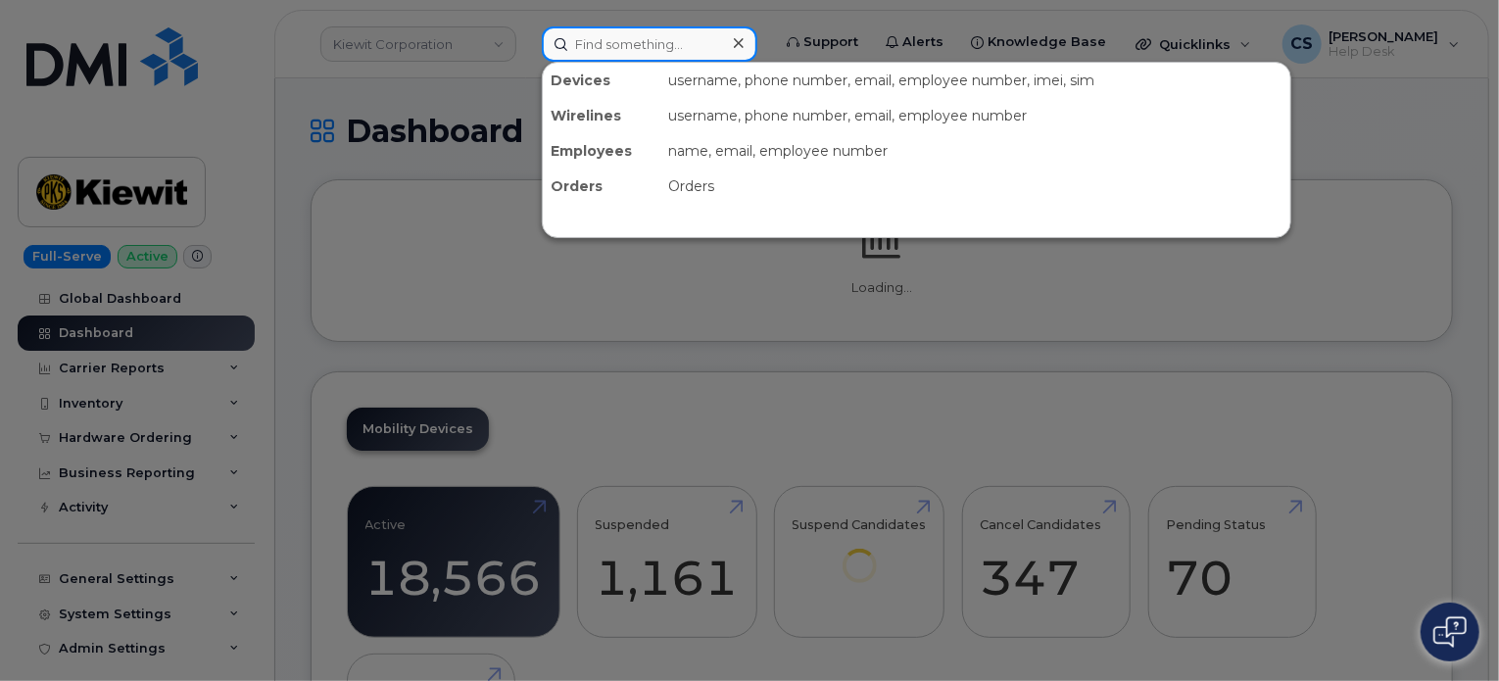
click at [599, 35] on input at bounding box center [649, 43] width 215 height 35
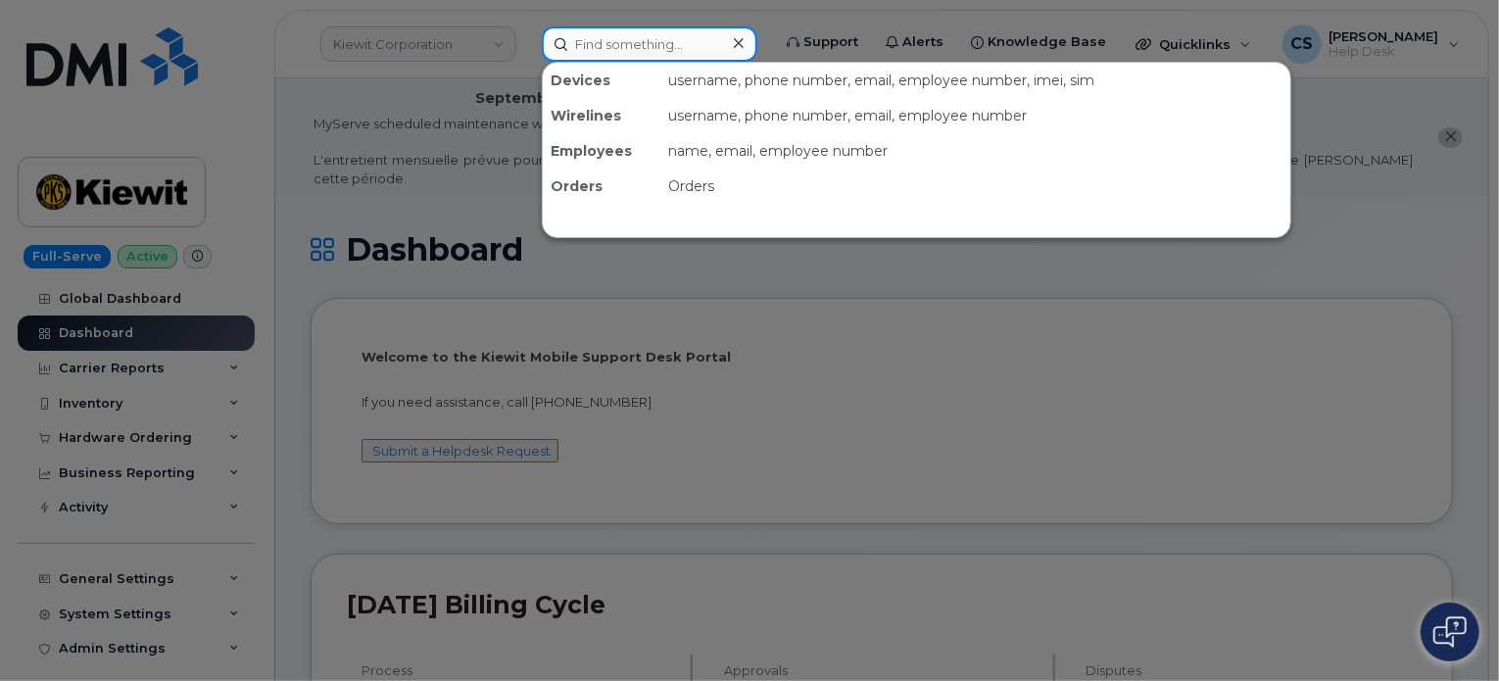
click at [598, 44] on input at bounding box center [649, 43] width 215 height 35
click at [108, 80] on div at bounding box center [749, 340] width 1499 height 681
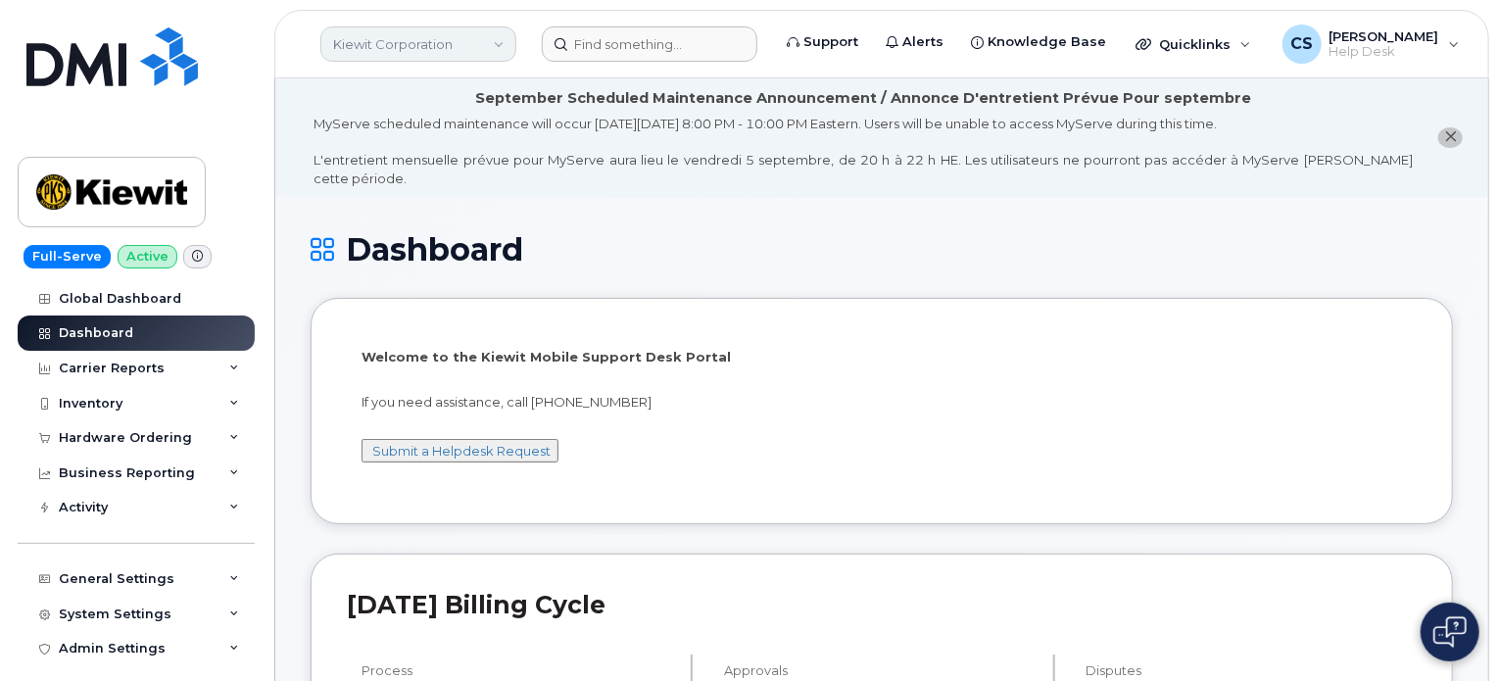
click at [501, 44] on link "Kiewit Corporation" at bounding box center [418, 43] width 196 height 35
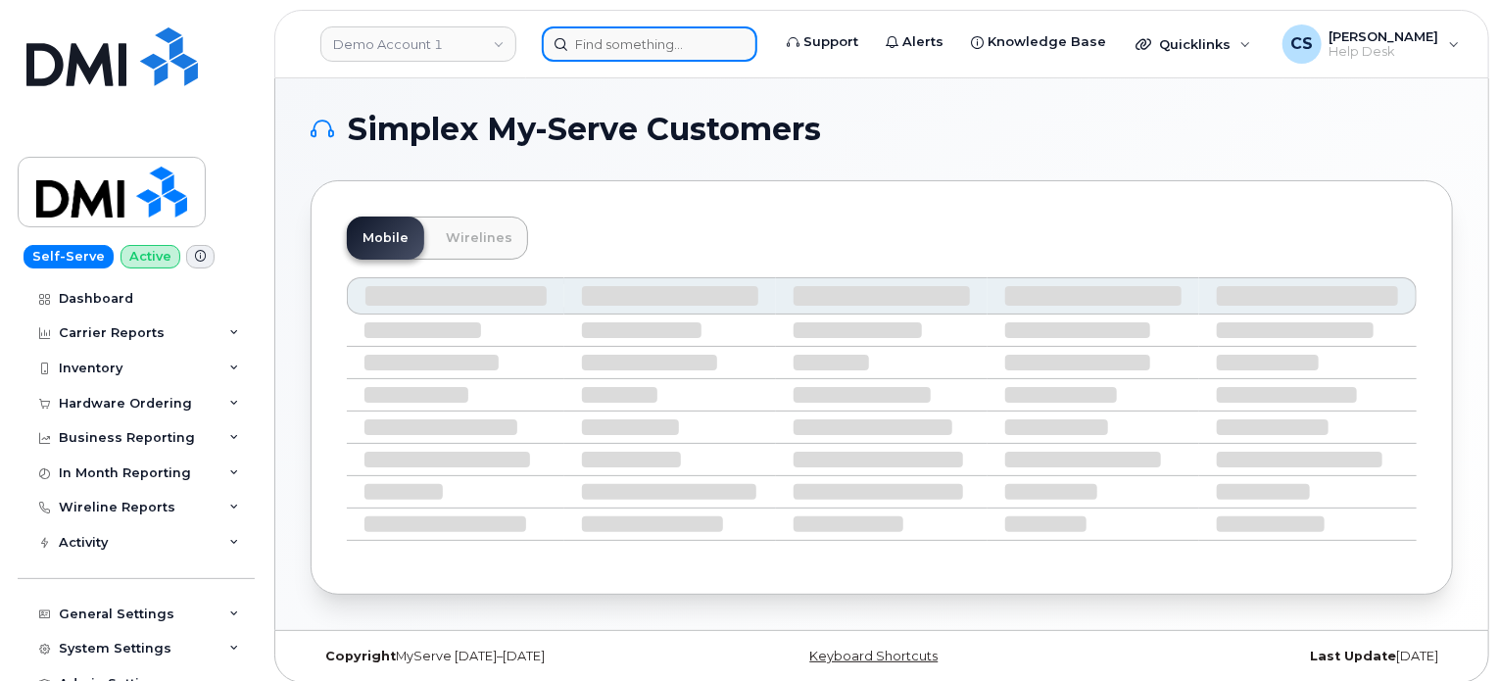
click at [592, 46] on input at bounding box center [649, 43] width 215 height 35
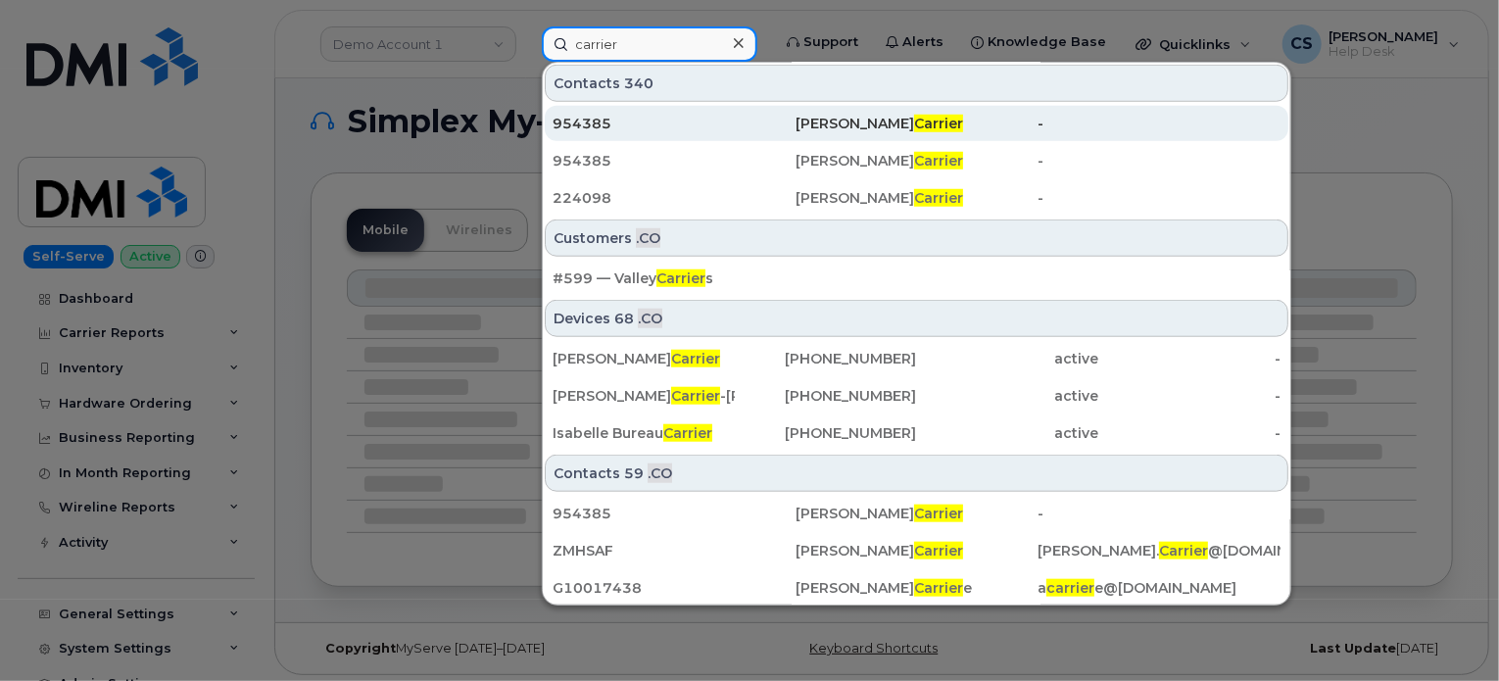
scroll to position [9, 0]
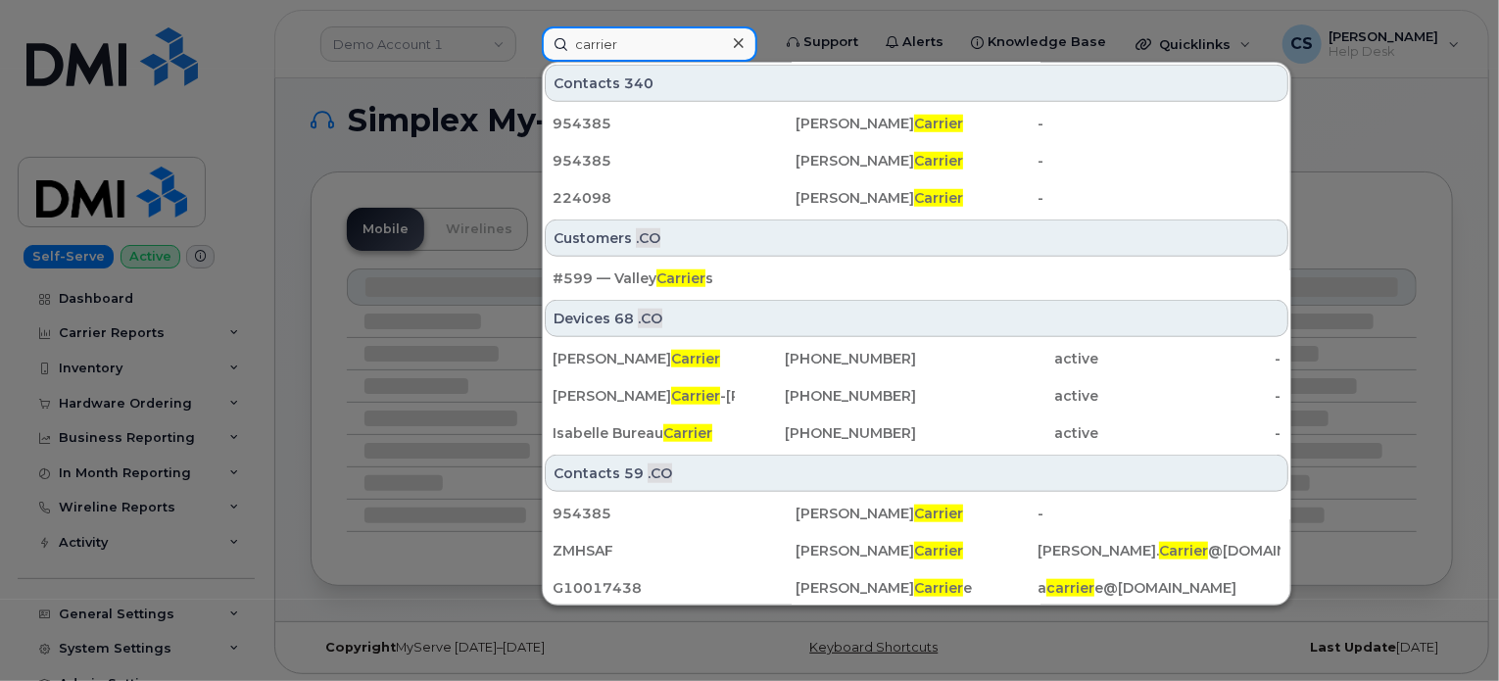
type input "carrier"
click at [1031, 73] on div "Contacts 340" at bounding box center [916, 83] width 743 height 37
click at [1397, 113] on div at bounding box center [749, 340] width 1499 height 681
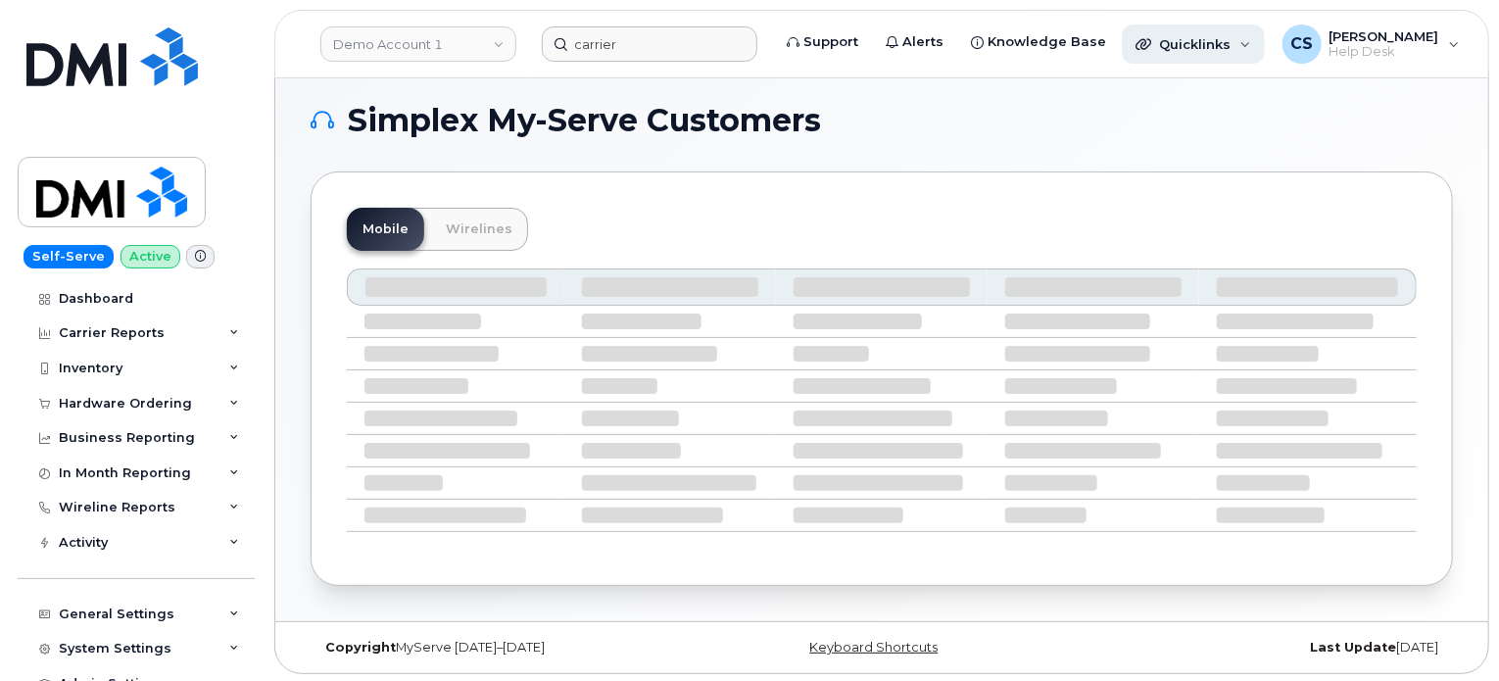
click at [1257, 50] on div "Quicklinks" at bounding box center [1192, 43] width 143 height 39
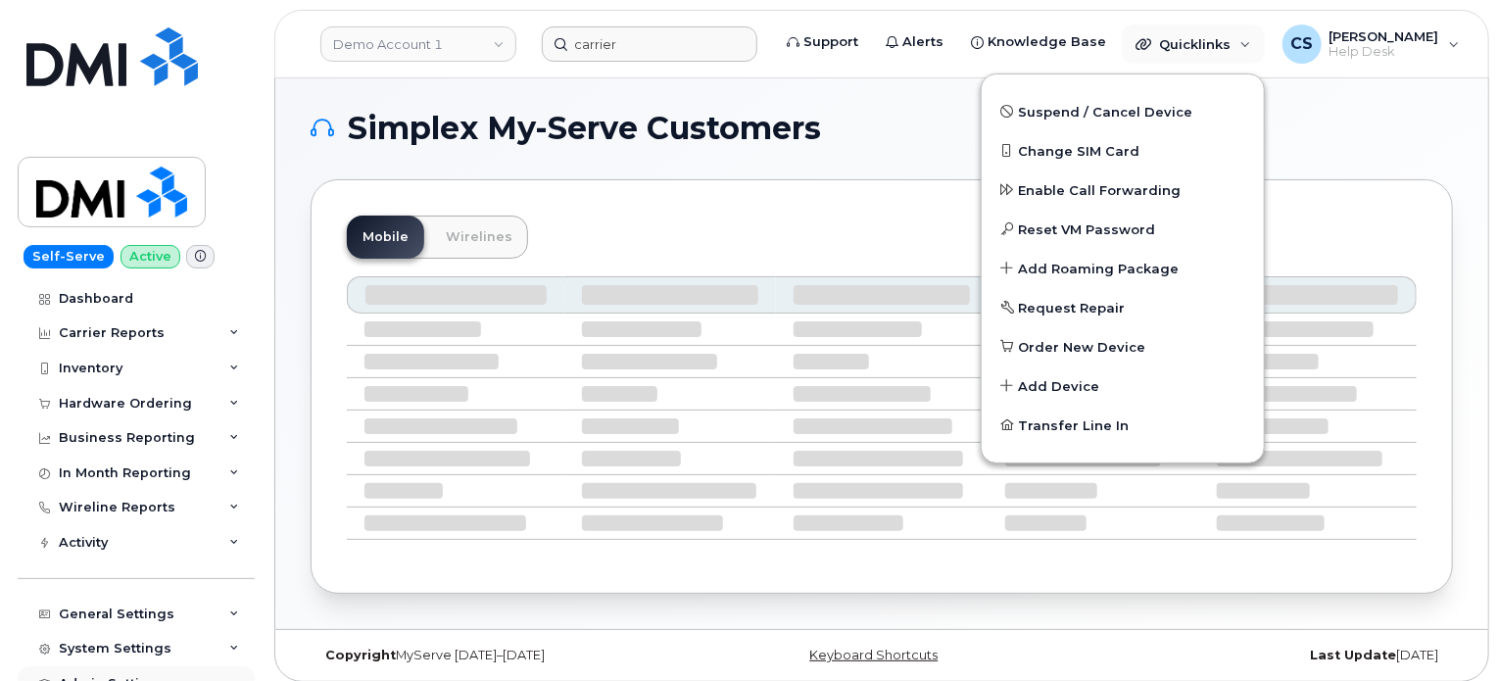
scroll to position [0, 0]
click at [454, 51] on link "Demo Account 1" at bounding box center [418, 43] width 196 height 35
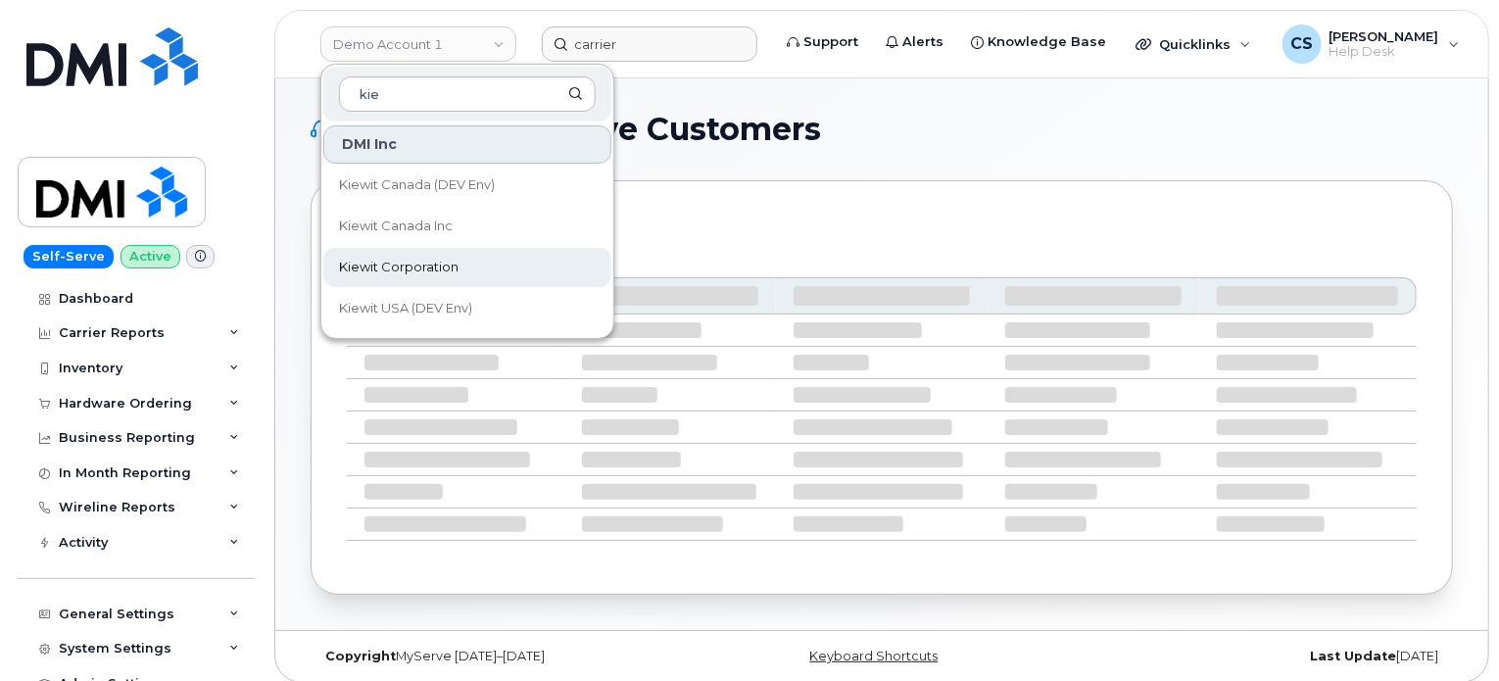
type input "kie"
click at [432, 264] on span "Kiewit Corporation" at bounding box center [398, 268] width 119 height 20
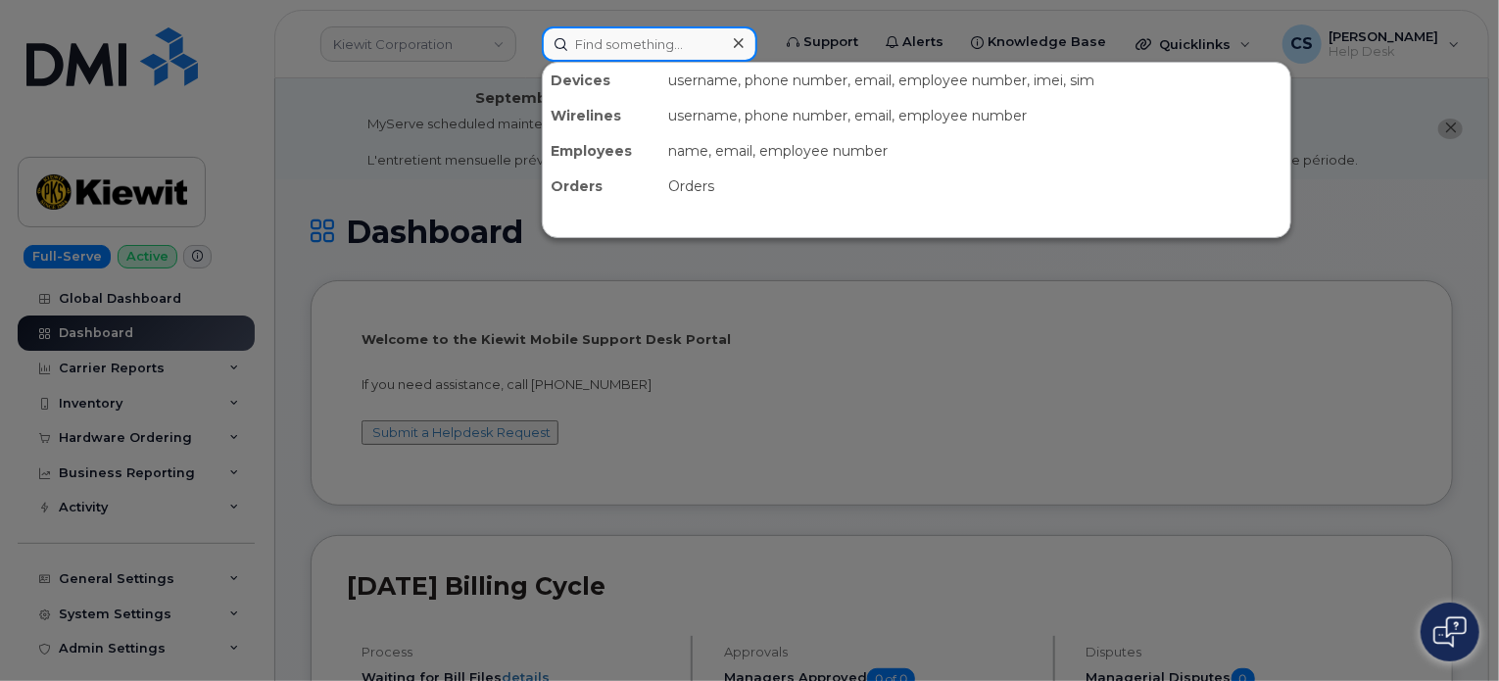
click at [619, 43] on input at bounding box center [649, 43] width 215 height 35
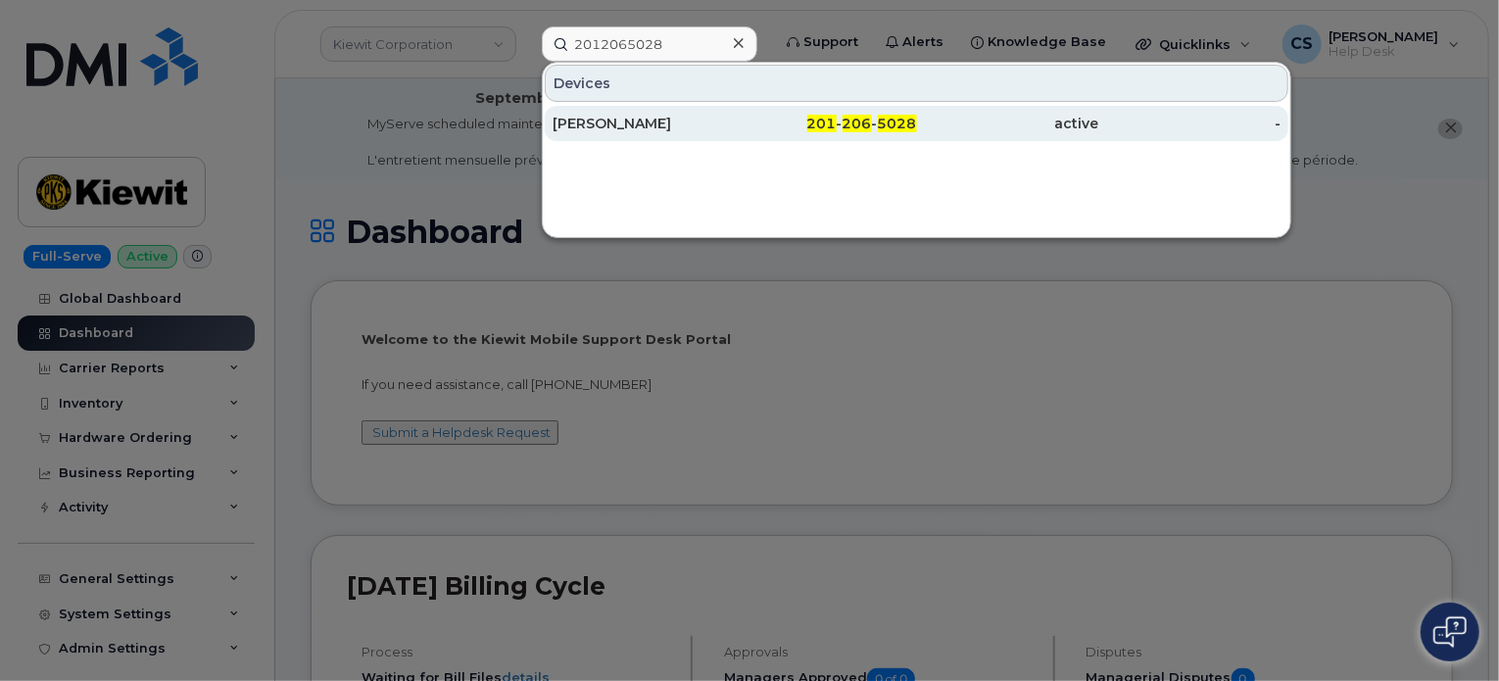
click at [595, 124] on div "[PERSON_NAME]" at bounding box center [643, 124] width 182 height 20
click at [587, 124] on div "[PERSON_NAME]" at bounding box center [643, 124] width 182 height 20
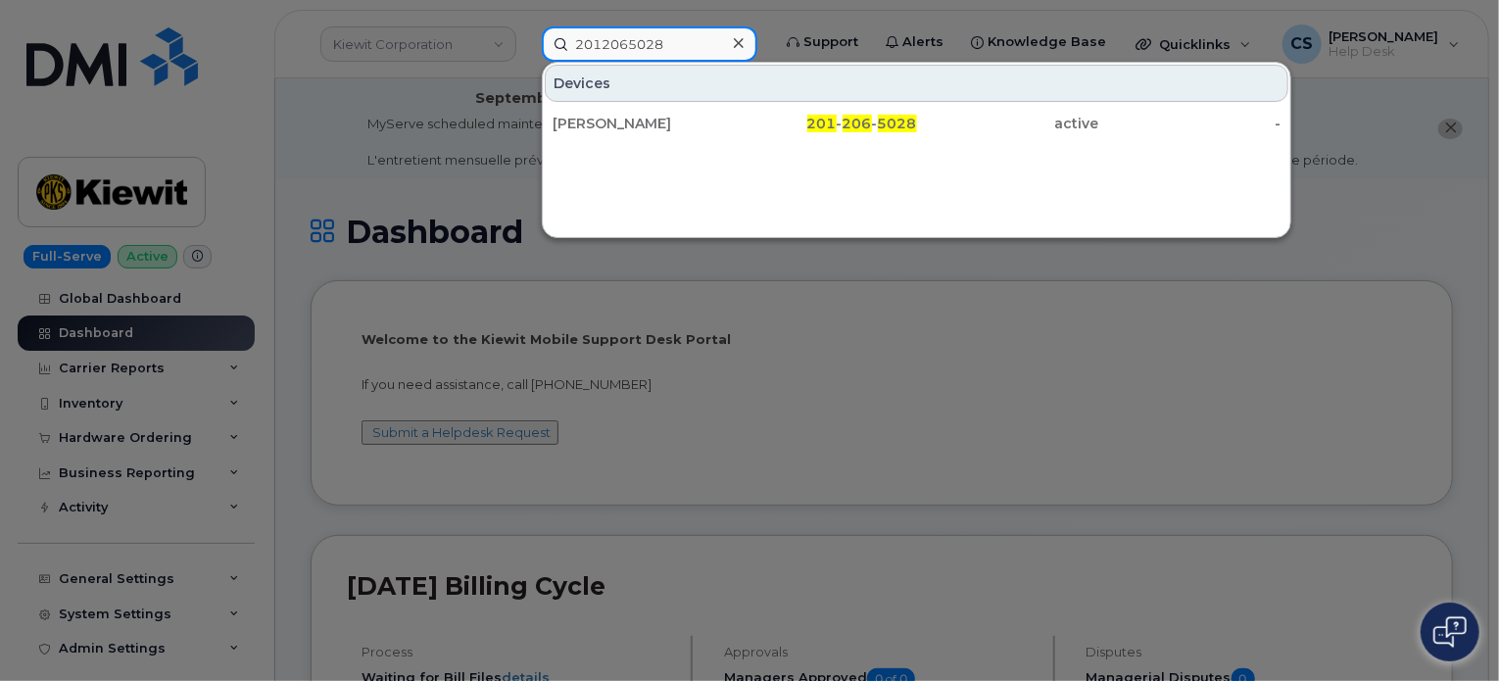
click at [631, 42] on input "2012065028" at bounding box center [649, 43] width 215 height 35
click at [630, 42] on input "2012065028" at bounding box center [649, 43] width 215 height 35
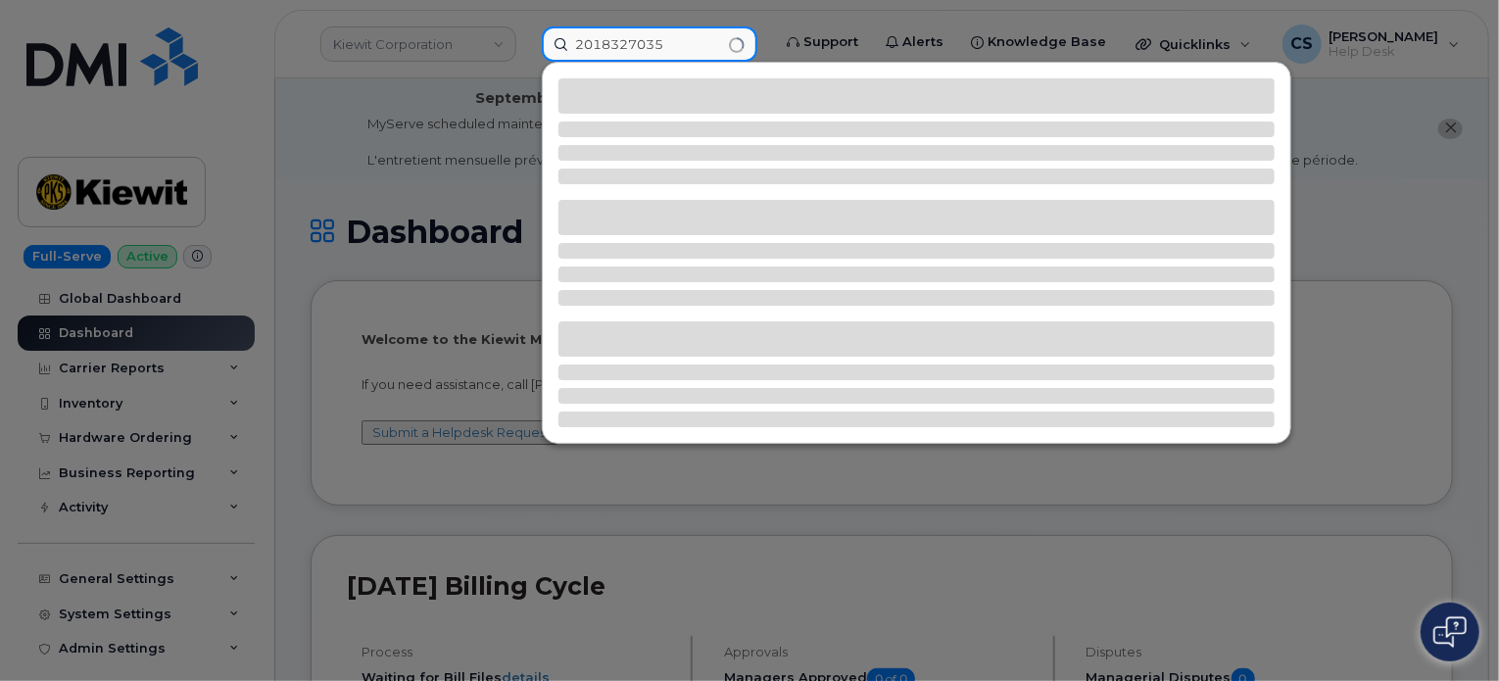
type input "2018327035"
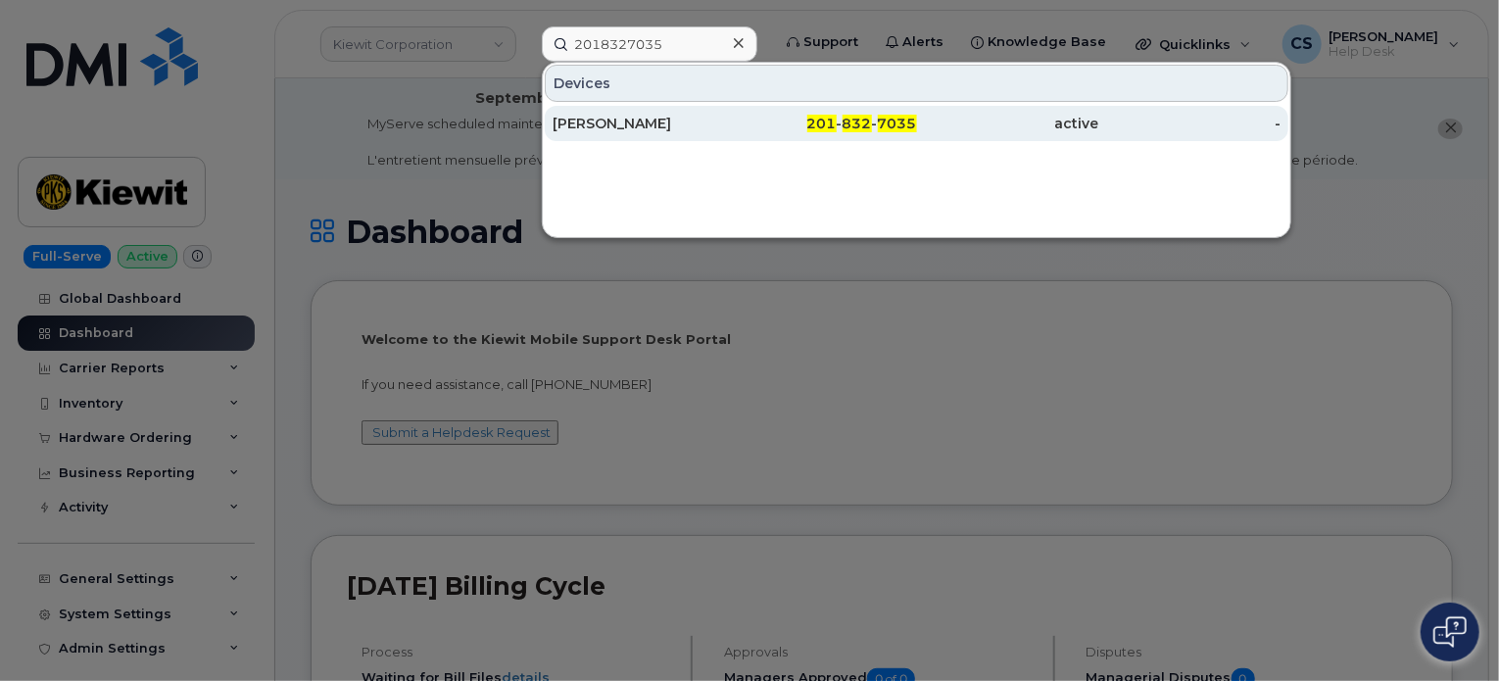
click at [605, 119] on div "FRED ZAMBON" at bounding box center [643, 124] width 182 height 20
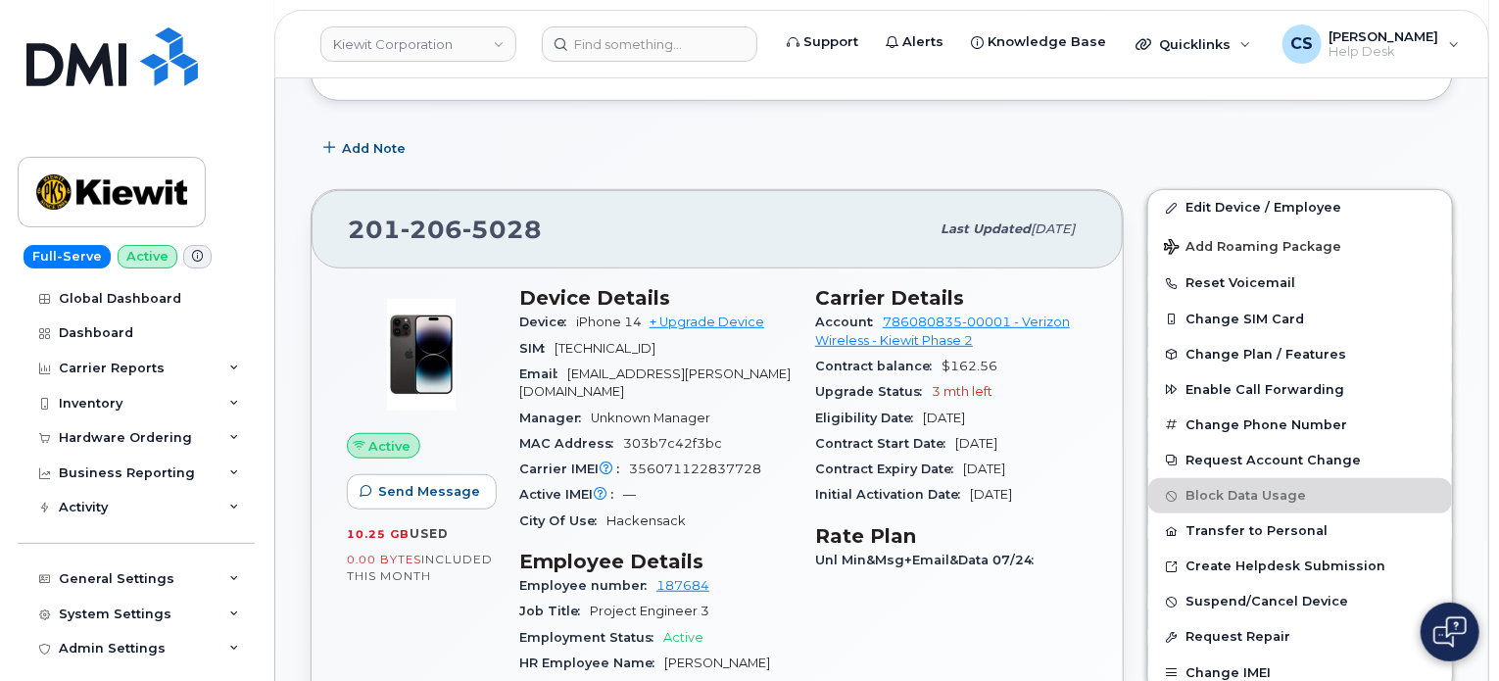
scroll to position [490, 0]
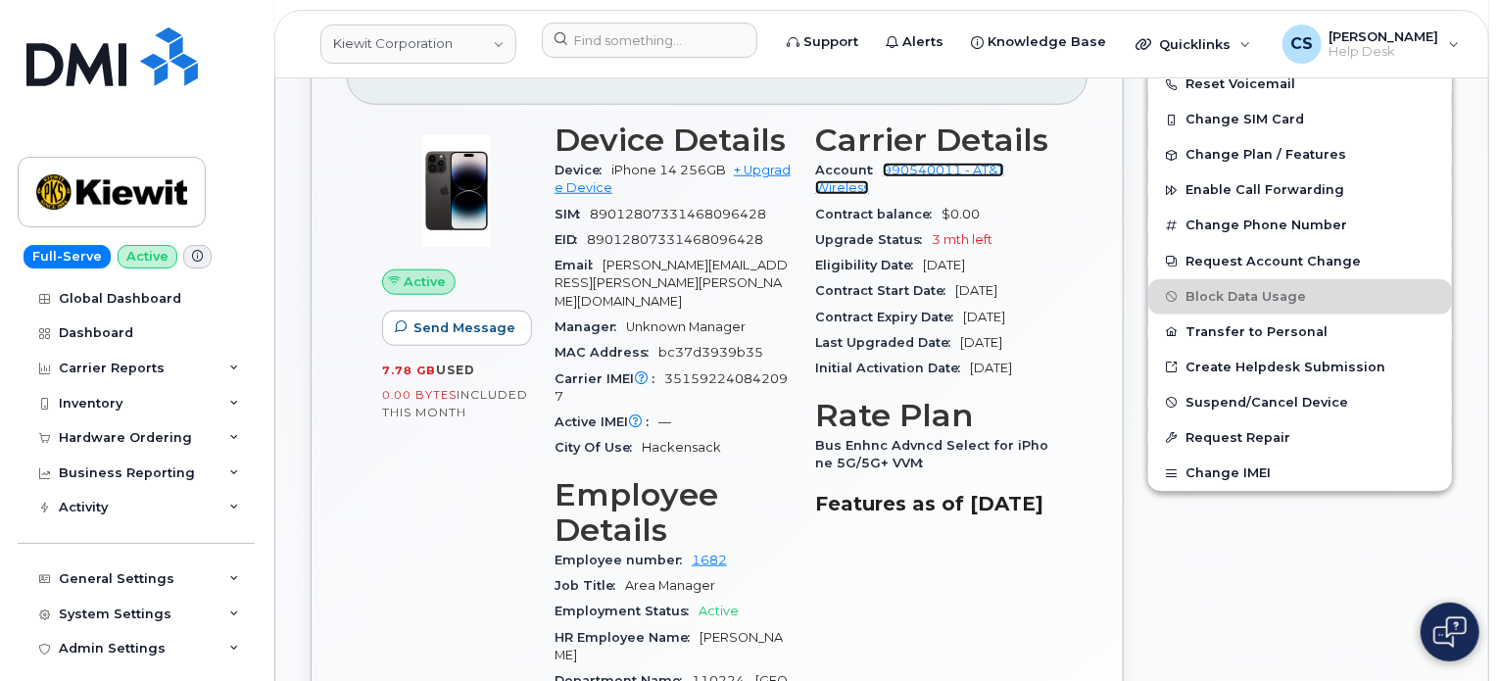
scroll to position [784, 0]
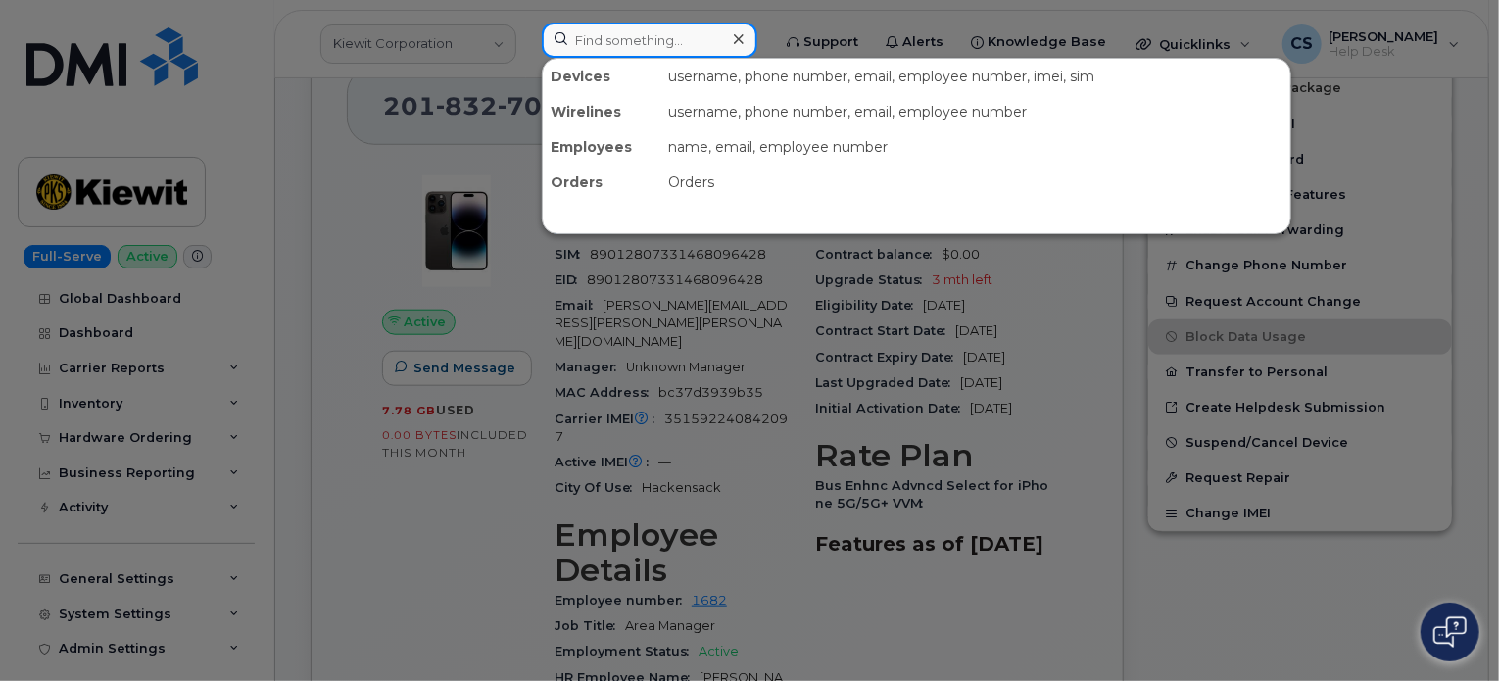
click at [639, 43] on input at bounding box center [649, 40] width 215 height 35
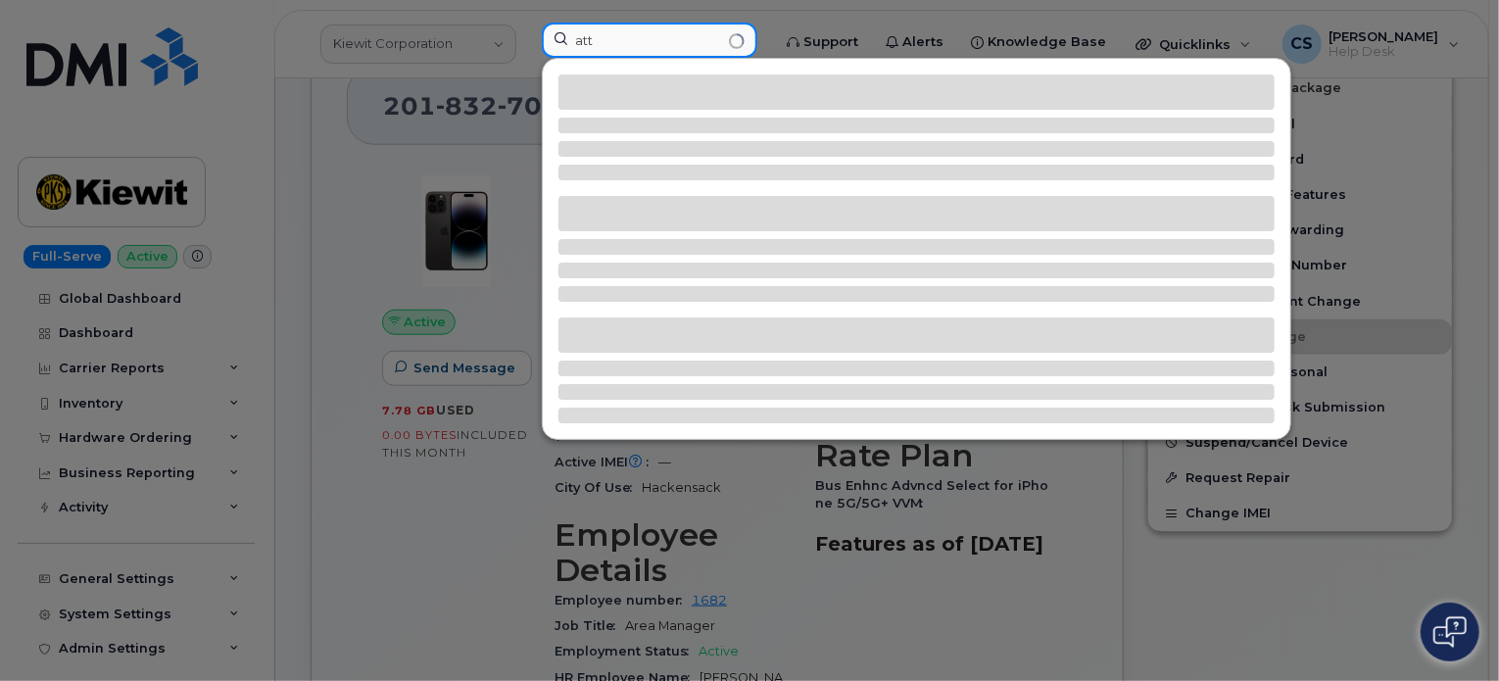
type input "att"
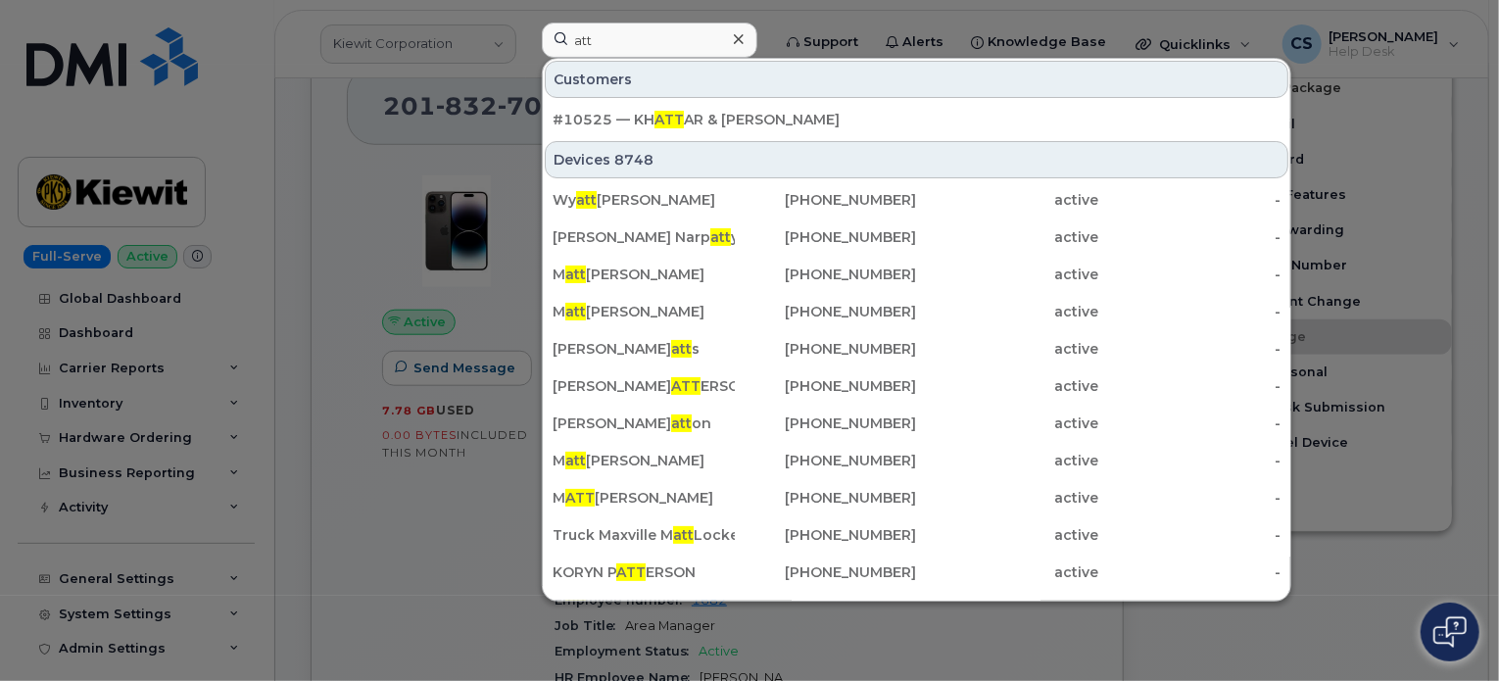
click at [743, 42] on icon at bounding box center [739, 39] width 10 height 16
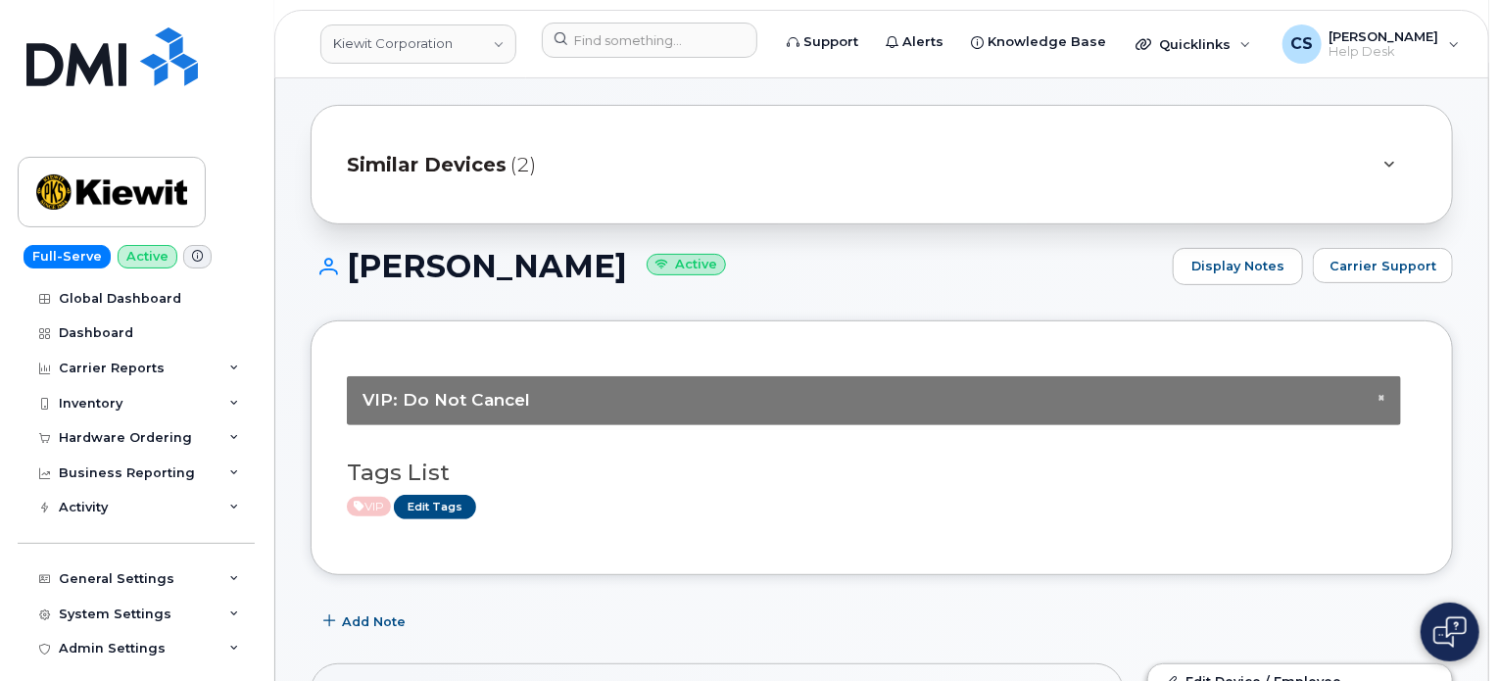
scroll to position [0, 0]
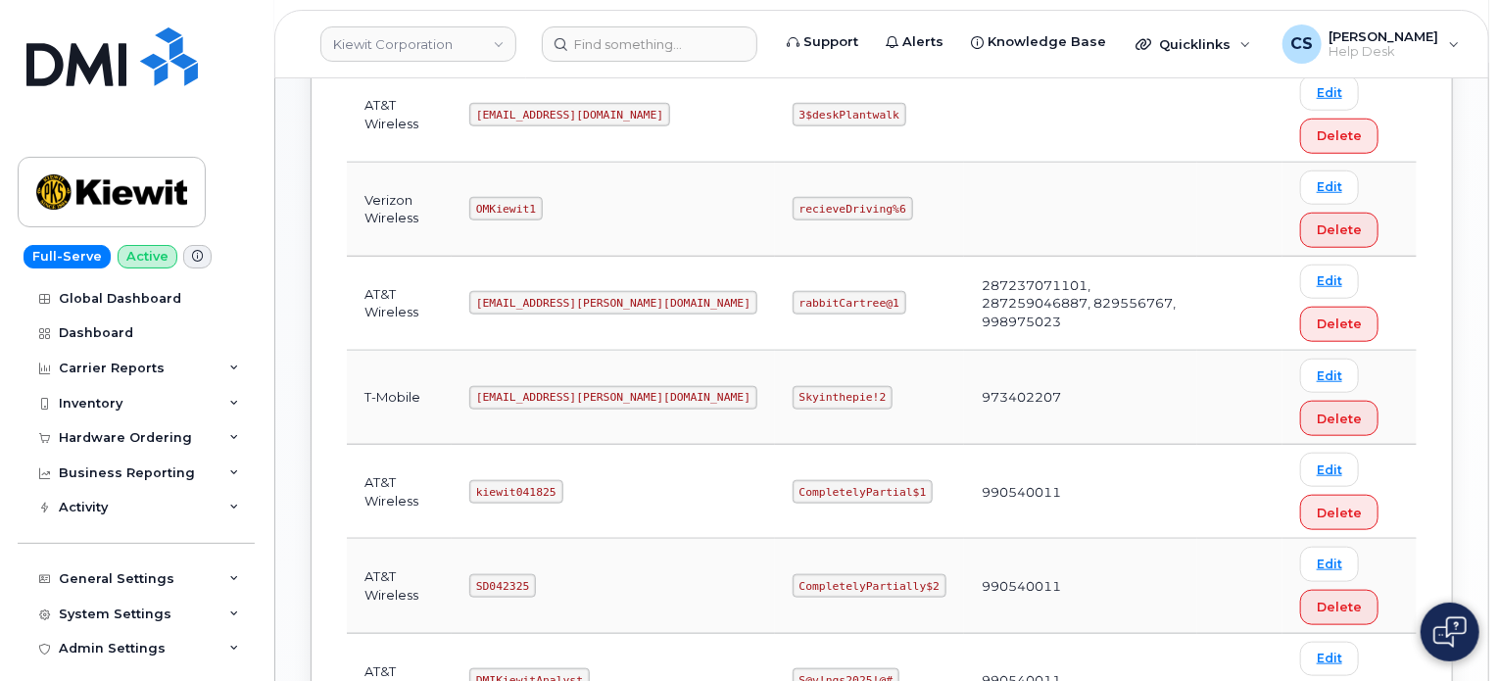
scroll to position [784, 0]
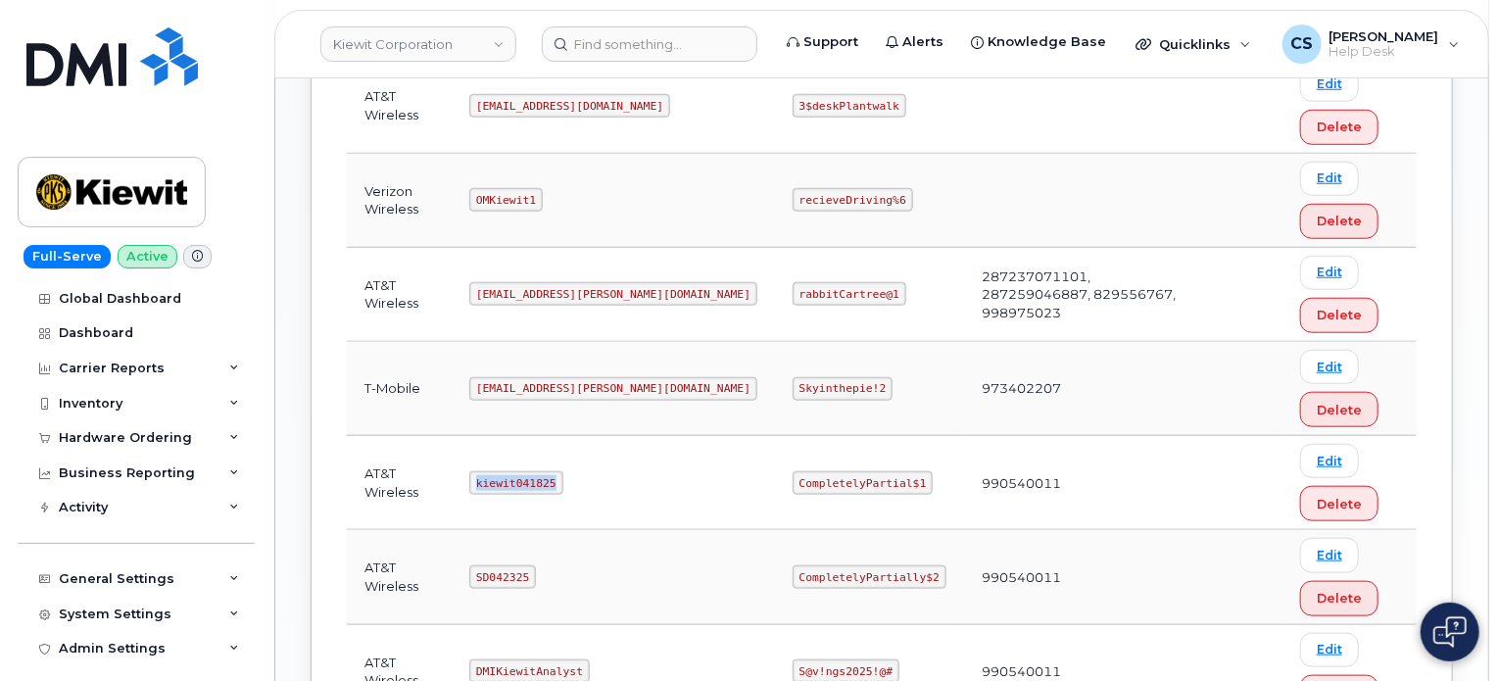
drag, startPoint x: 560, startPoint y: 473, endPoint x: 478, endPoint y: 465, distance: 82.6
click at [478, 465] on td "kiewit041825" at bounding box center [613, 483] width 323 height 94
copy code "kiewit041825"
drag, startPoint x: 829, startPoint y: 473, endPoint x: 810, endPoint y: 466, distance: 19.8
click at [785, 457] on td "CompletelyPartial$1" at bounding box center [869, 483] width 189 height 94
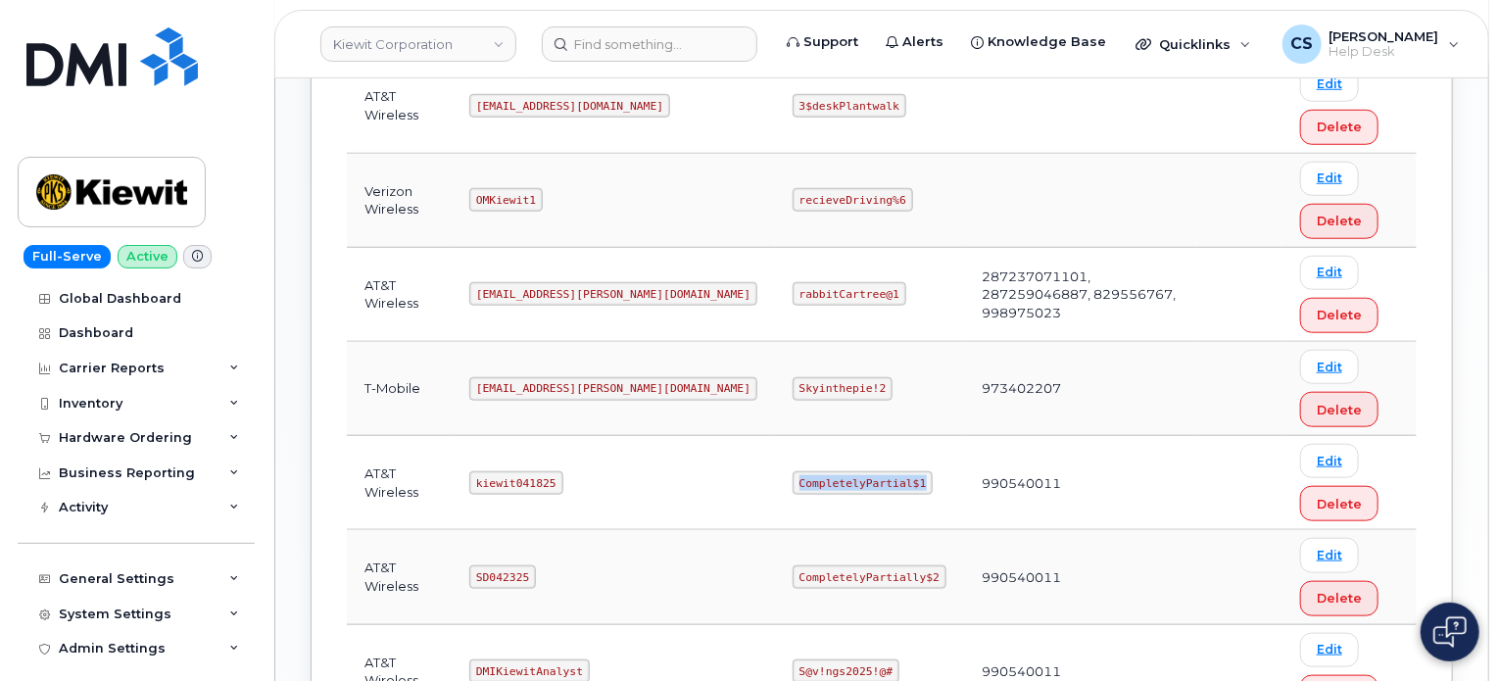
drag, startPoint x: 834, startPoint y: 473, endPoint x: 678, endPoint y: 453, distance: 157.0
click at [678, 453] on tr "AT&T Wireless kiewit041825 CompletelyPartial$1 990540011 Edit Delete" at bounding box center [882, 483] width 1070 height 94
copy tr "CompletelyPartial$1"
